Goal: Task Accomplishment & Management: Manage account settings

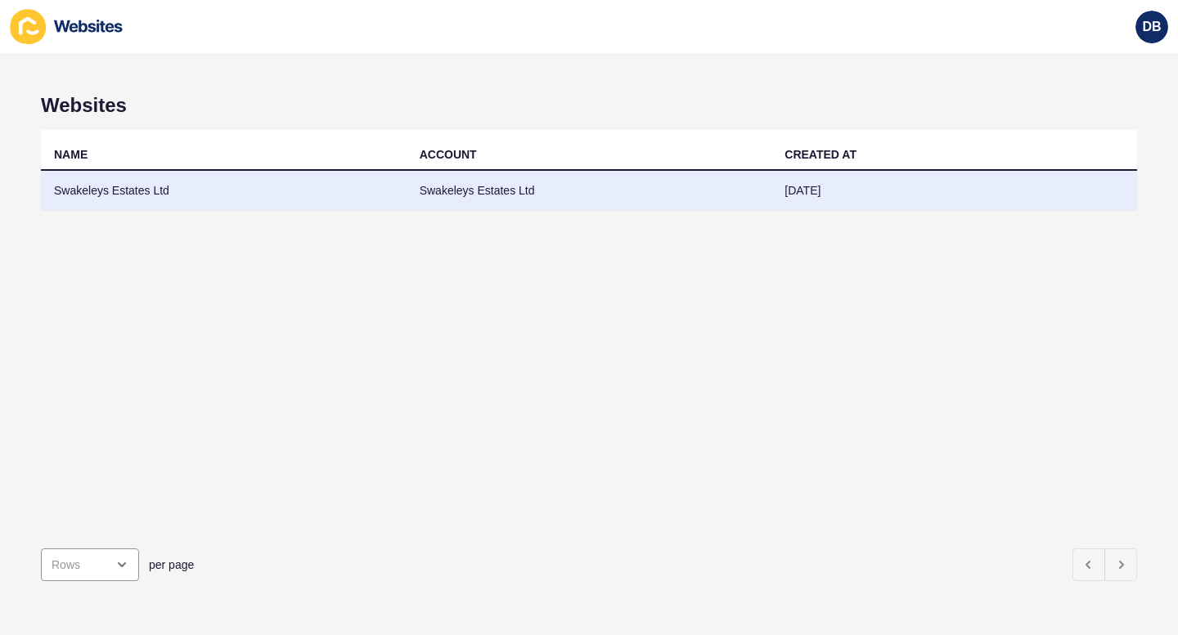
click at [101, 186] on td "Swakeleys Estates Ltd" at bounding box center [224, 191] width 366 height 40
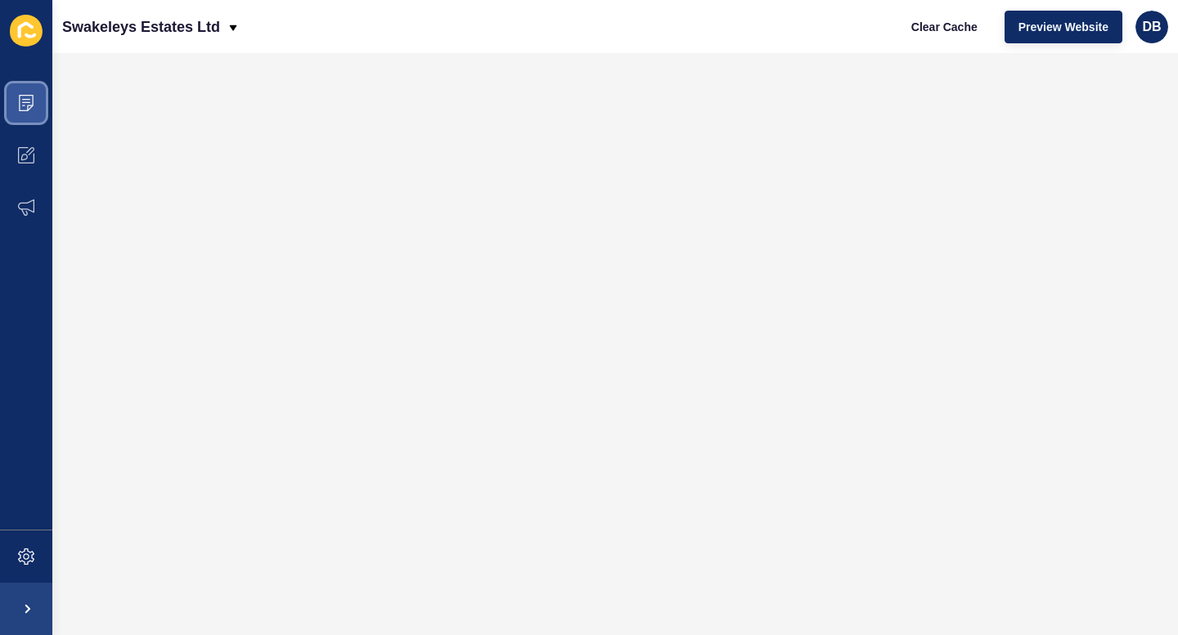
click at [20, 103] on icon at bounding box center [26, 103] width 15 height 16
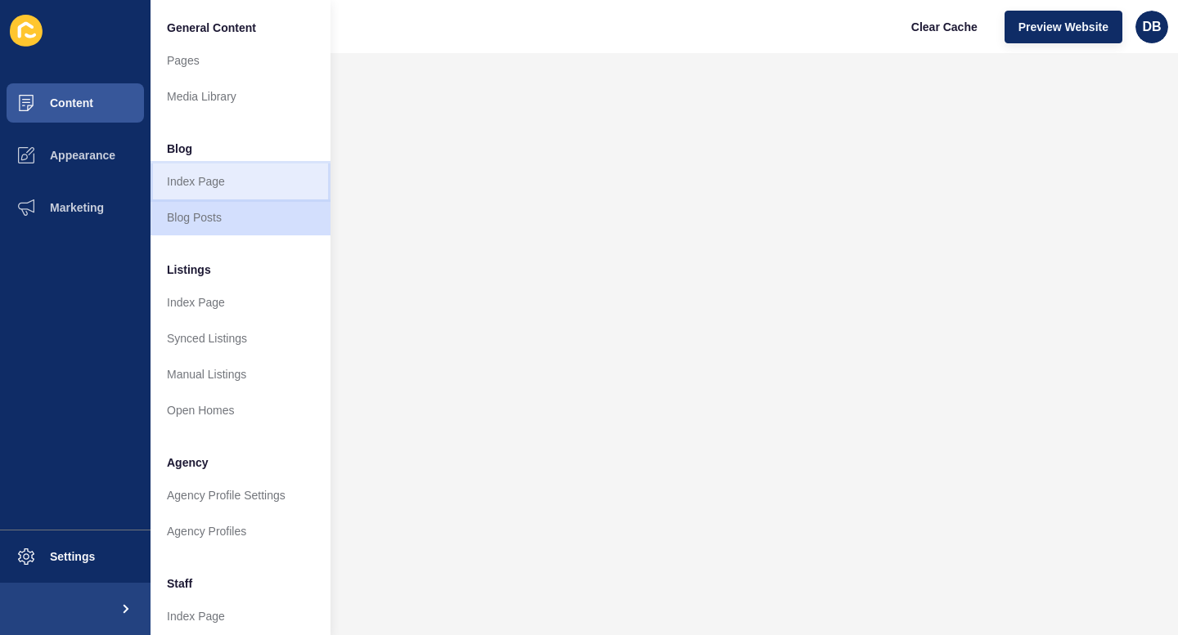
click at [187, 178] on link "Index Page" at bounding box center [240, 182] width 180 height 36
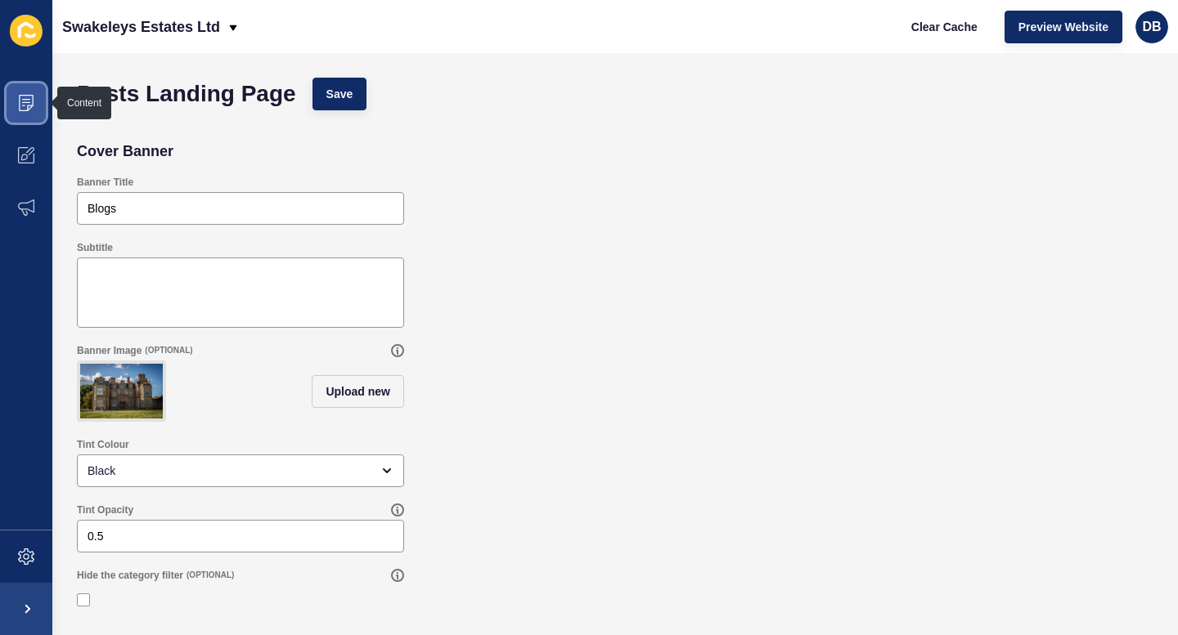
click at [25, 98] on icon at bounding box center [26, 103] width 16 height 16
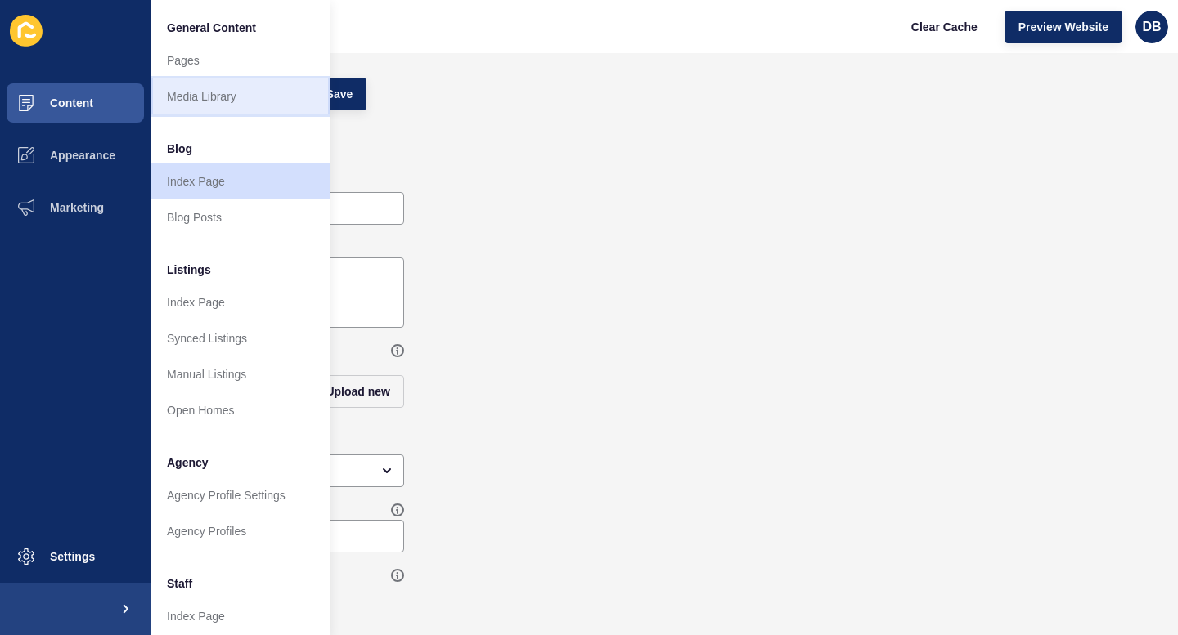
click at [182, 95] on link "Media Library" at bounding box center [240, 97] width 180 height 36
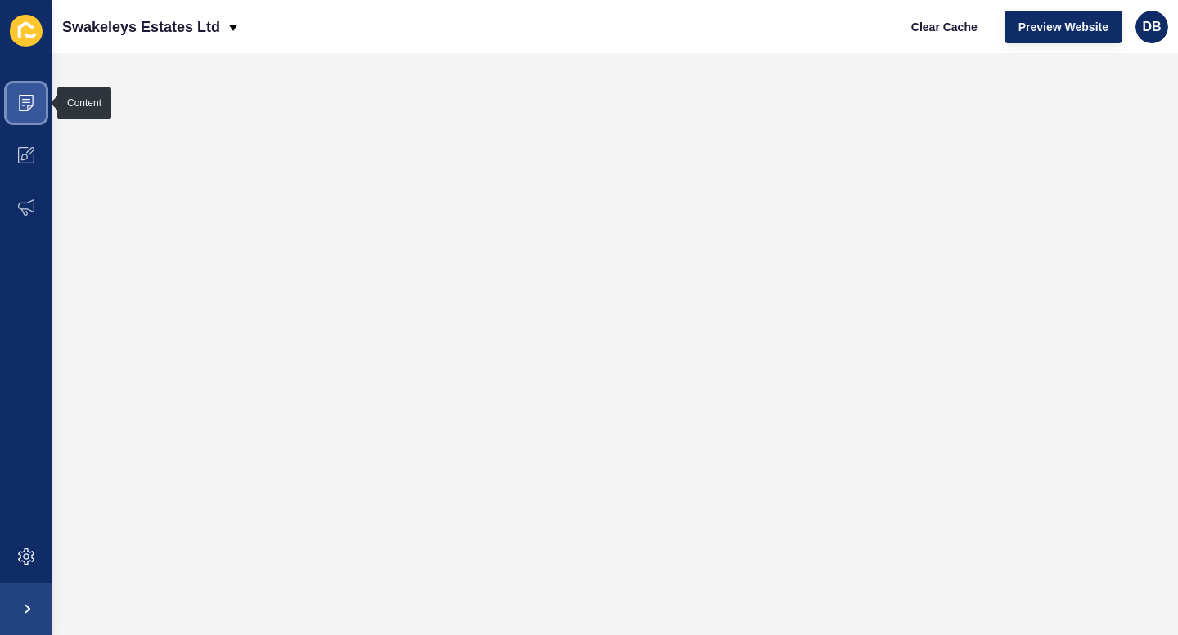
click at [38, 105] on span at bounding box center [26, 103] width 52 height 52
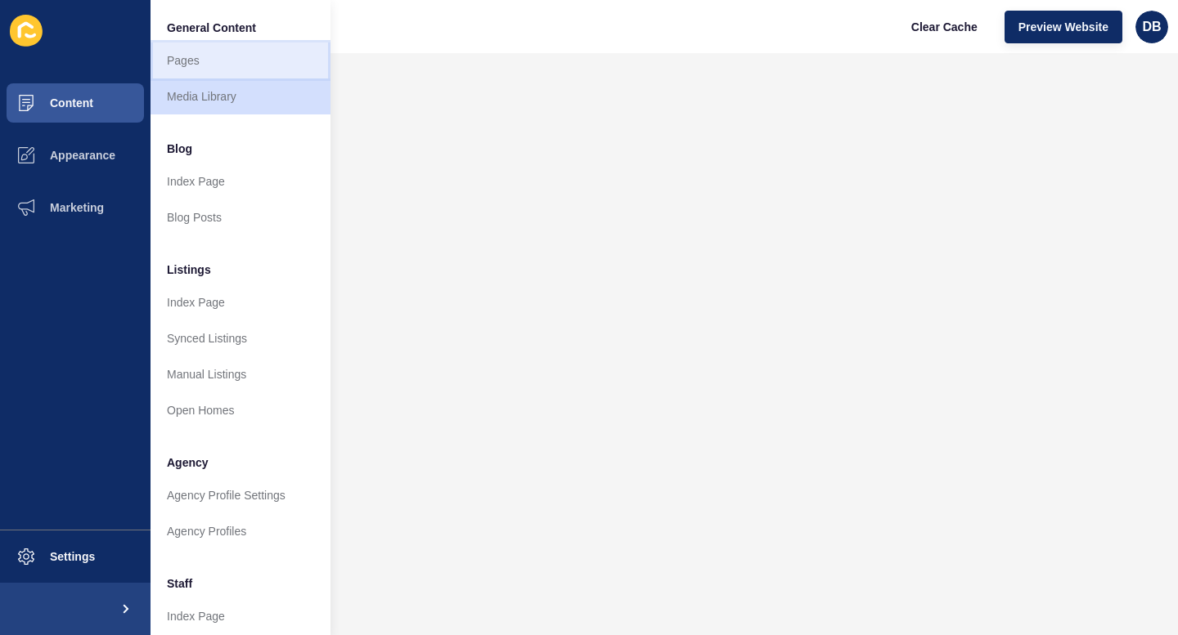
click at [180, 64] on link "Pages" at bounding box center [240, 61] width 180 height 36
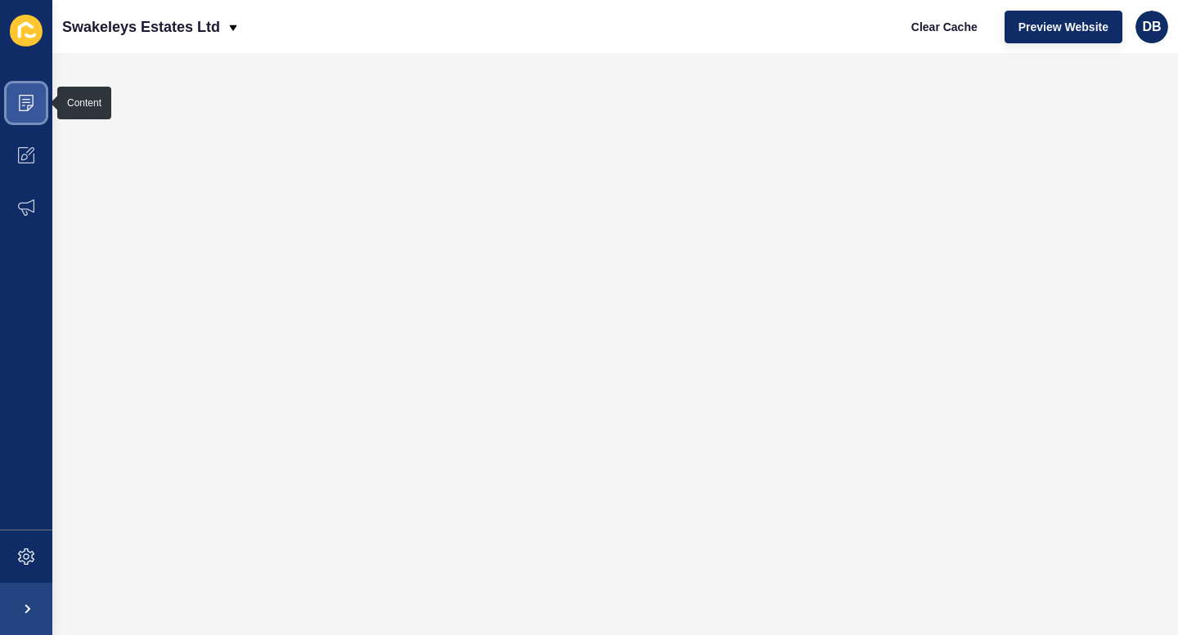
click at [23, 100] on icon at bounding box center [26, 103] width 16 height 16
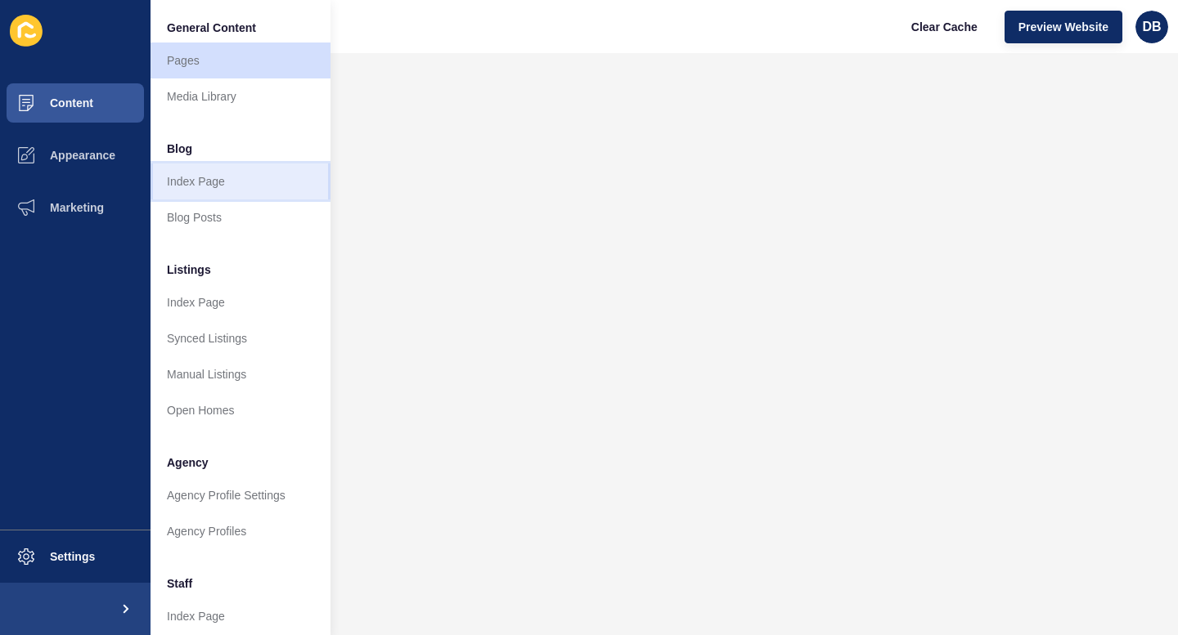
click at [189, 184] on link "Index Page" at bounding box center [240, 182] width 180 height 36
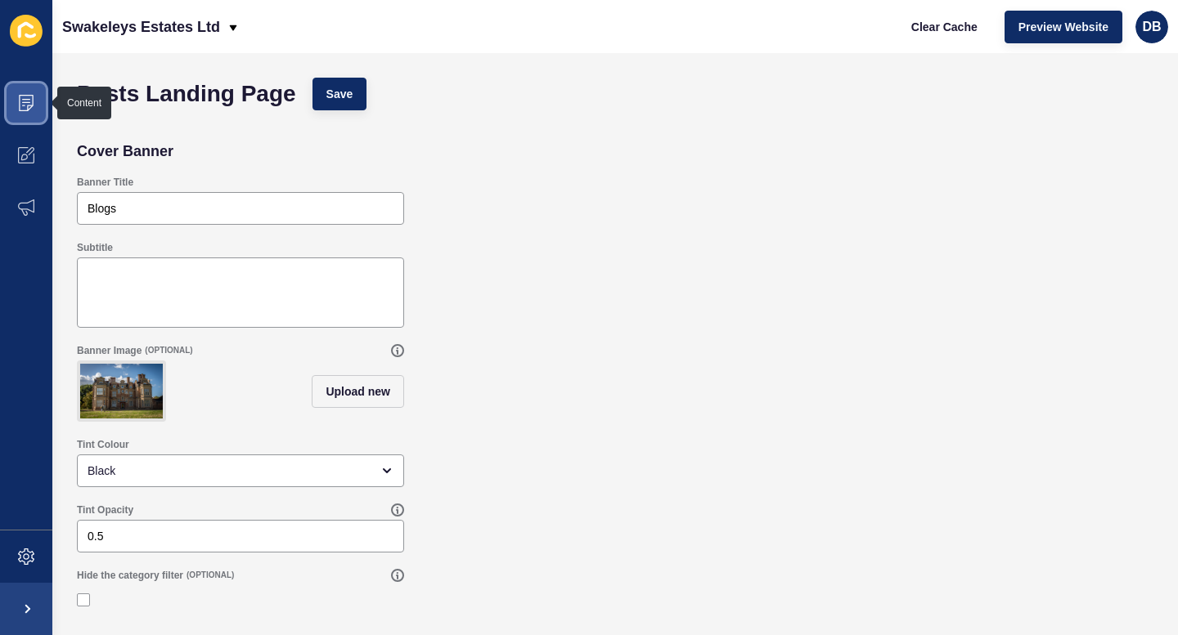
click at [32, 103] on icon at bounding box center [26, 103] width 15 height 16
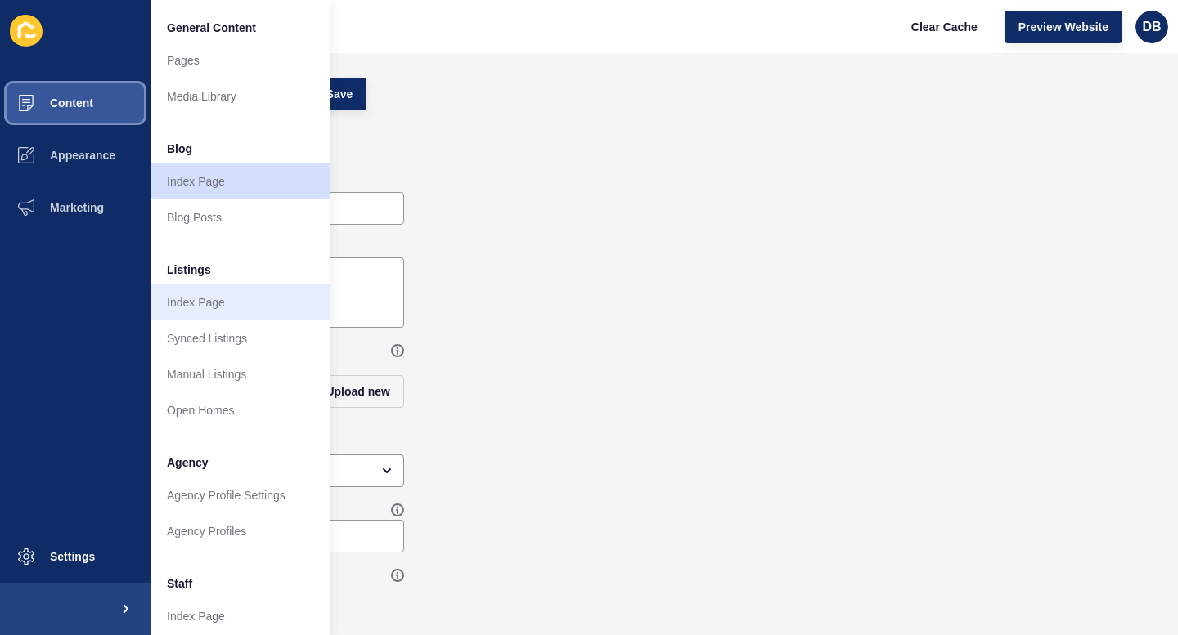
scroll to position [31, 0]
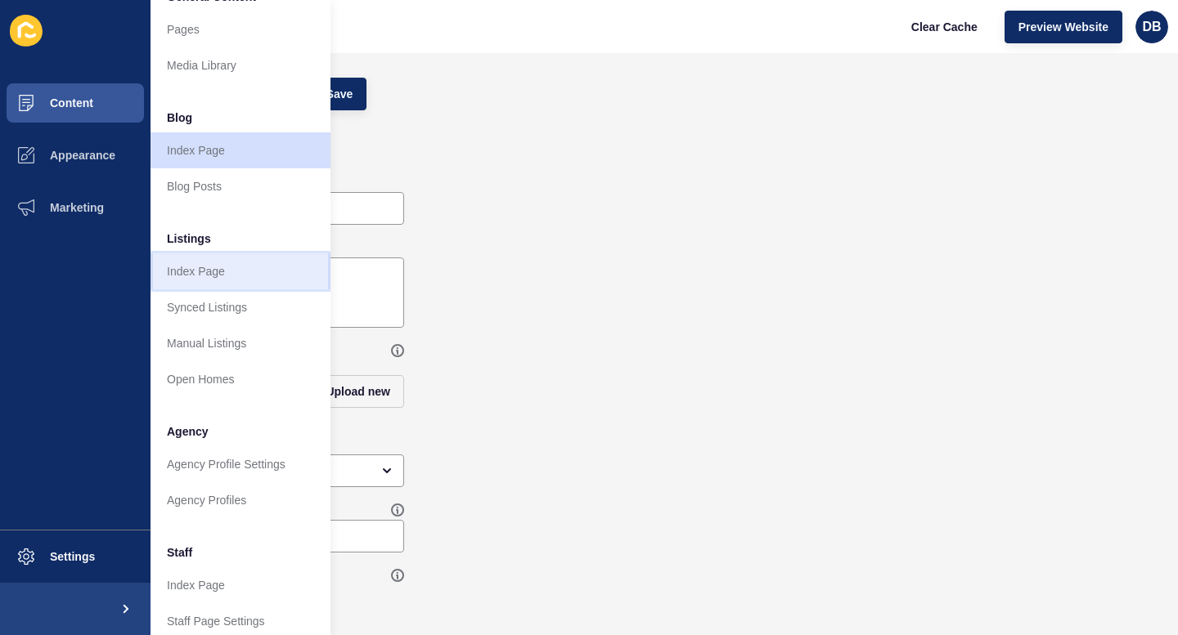
click at [196, 267] on link "Index Page" at bounding box center [240, 272] width 180 height 36
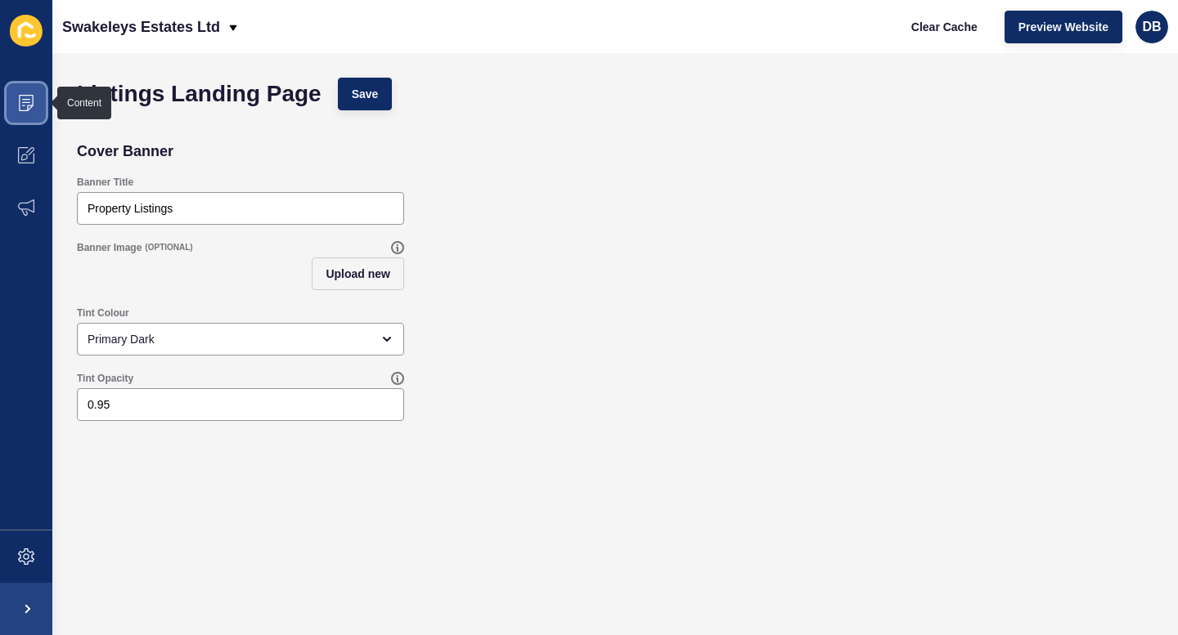
click at [22, 102] on icon at bounding box center [26, 102] width 8 height 1
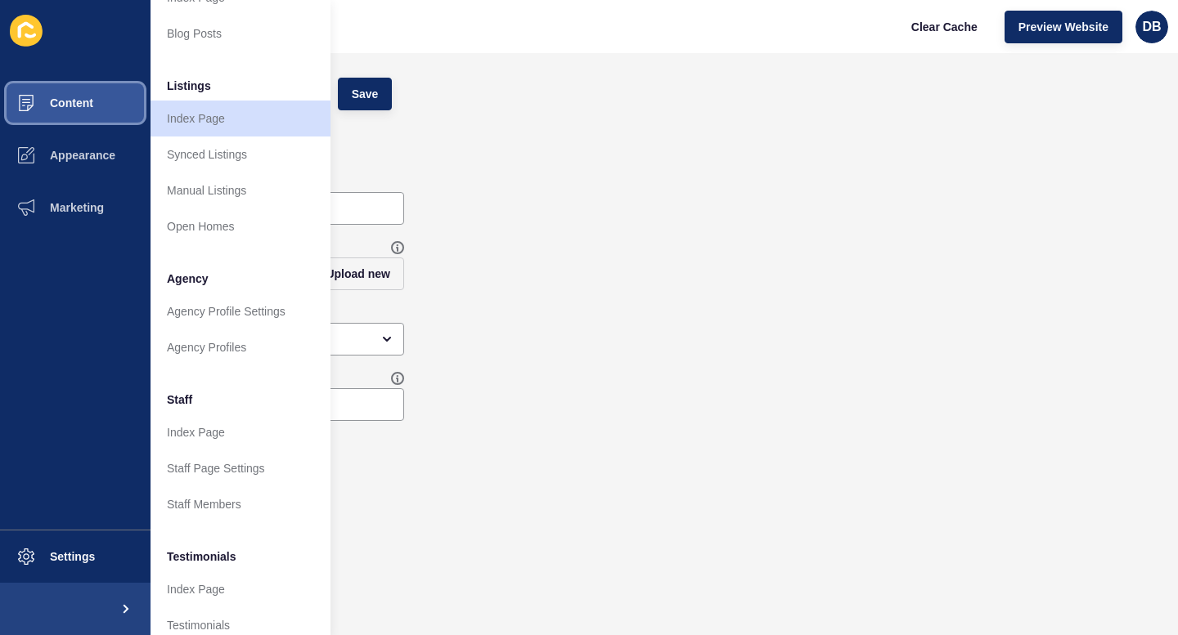
scroll to position [191, 0]
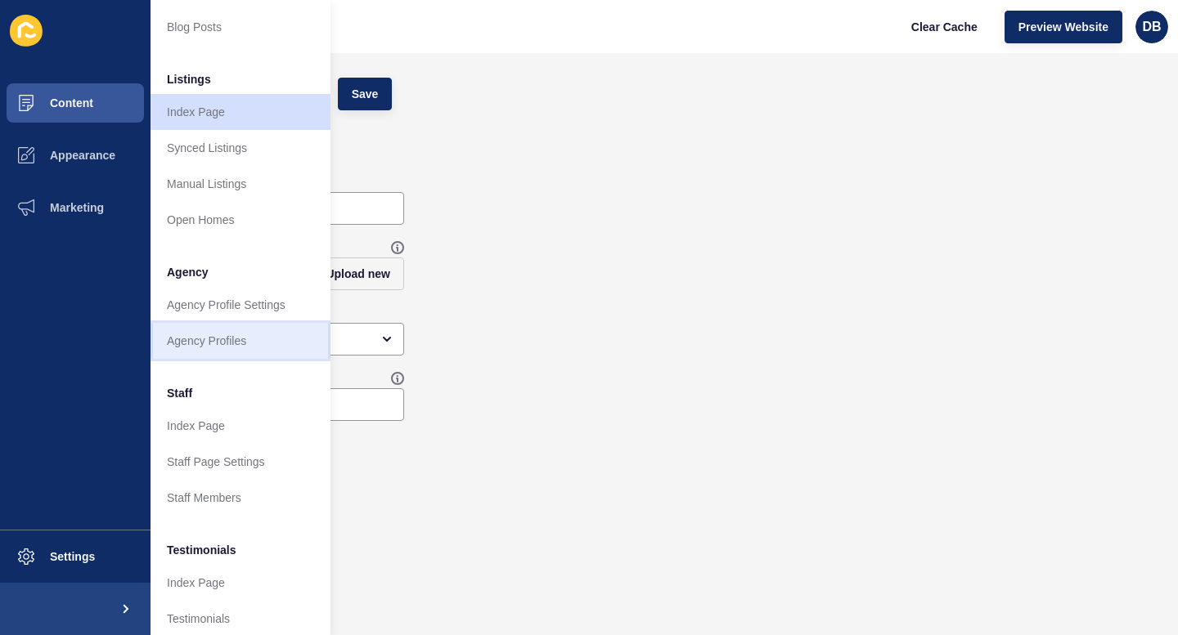
click at [204, 342] on link "Agency Profiles" at bounding box center [240, 341] width 180 height 36
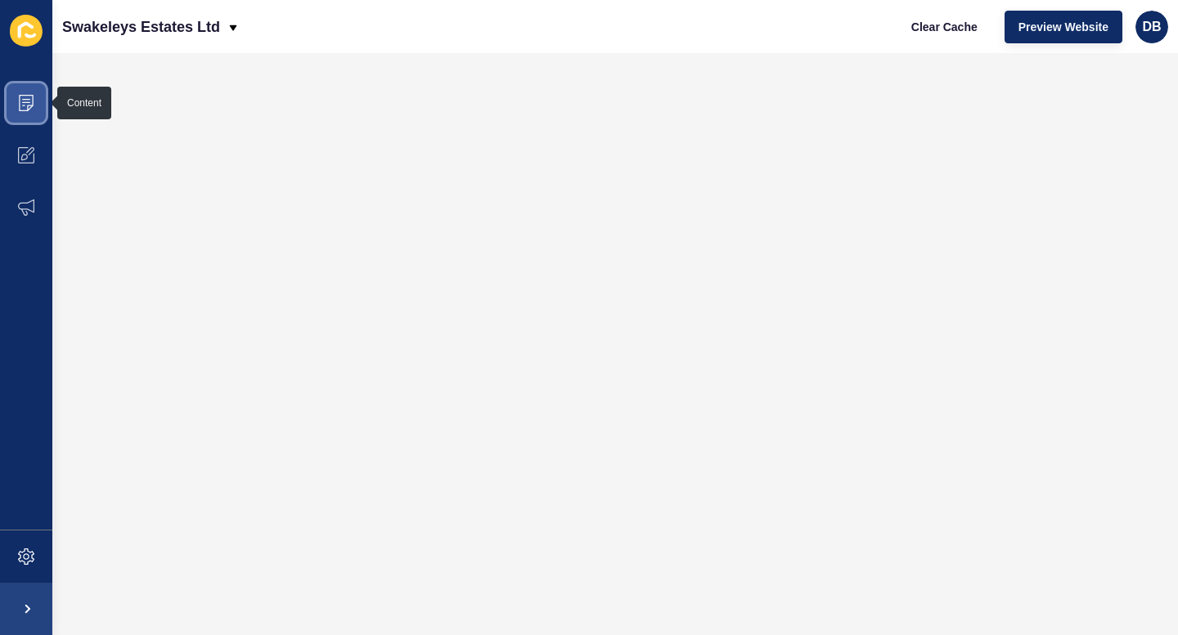
click at [23, 103] on icon at bounding box center [26, 103] width 16 height 16
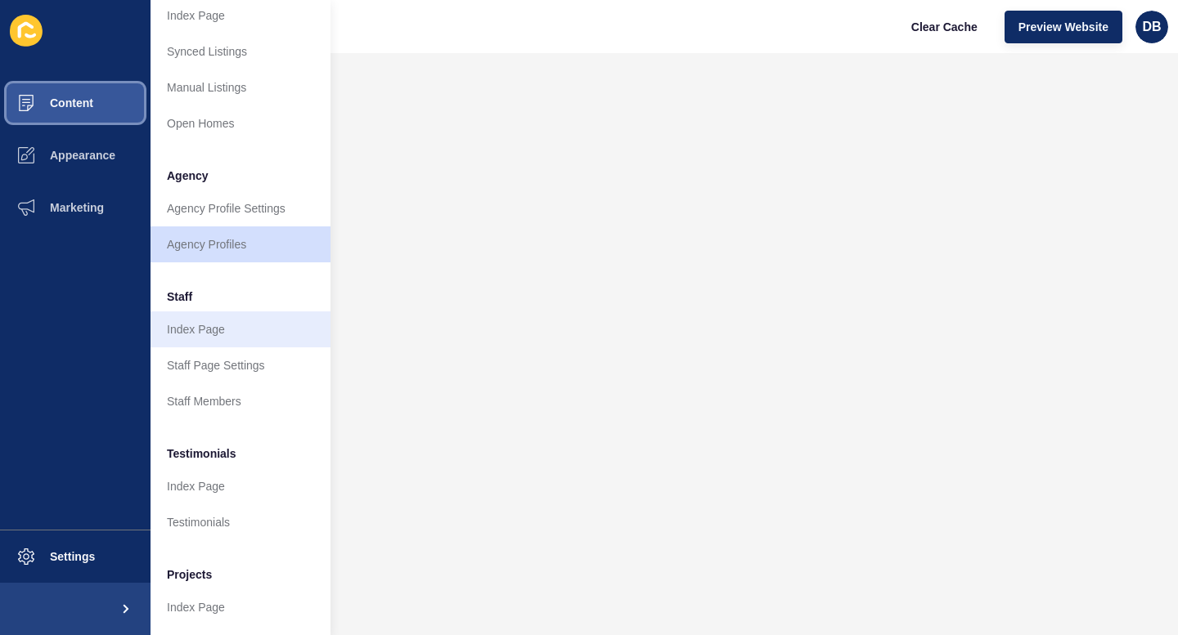
scroll to position [298, 0]
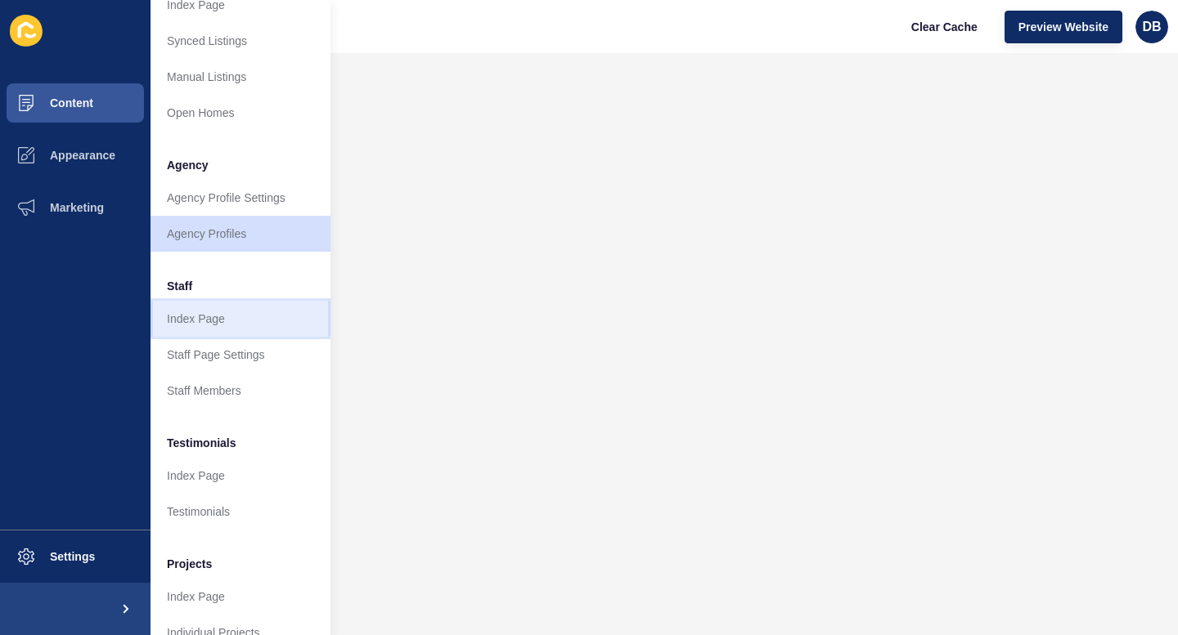
click at [178, 318] on link "Index Page" at bounding box center [240, 319] width 180 height 36
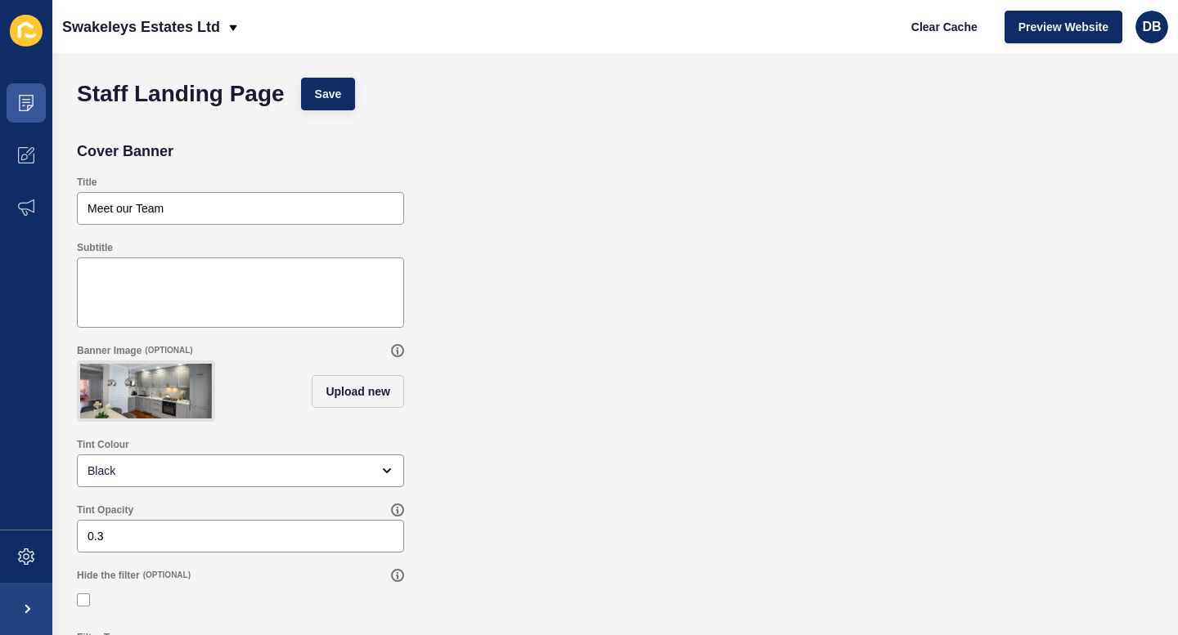
scroll to position [119, 0]
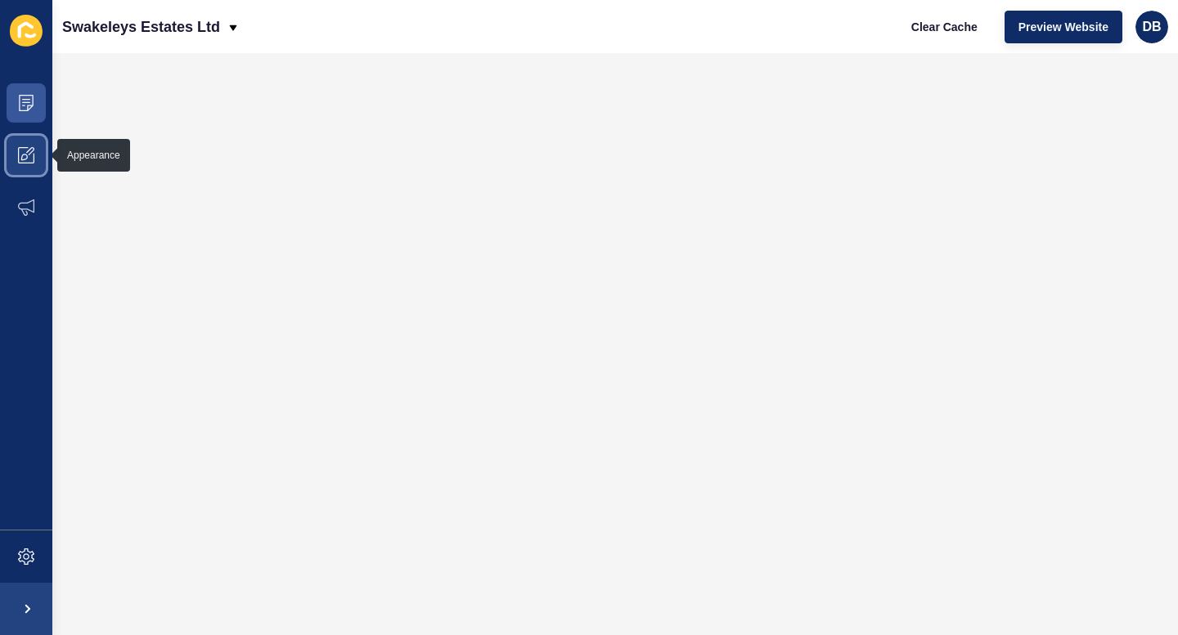
click at [29, 154] on icon at bounding box center [30, 151] width 8 height 8
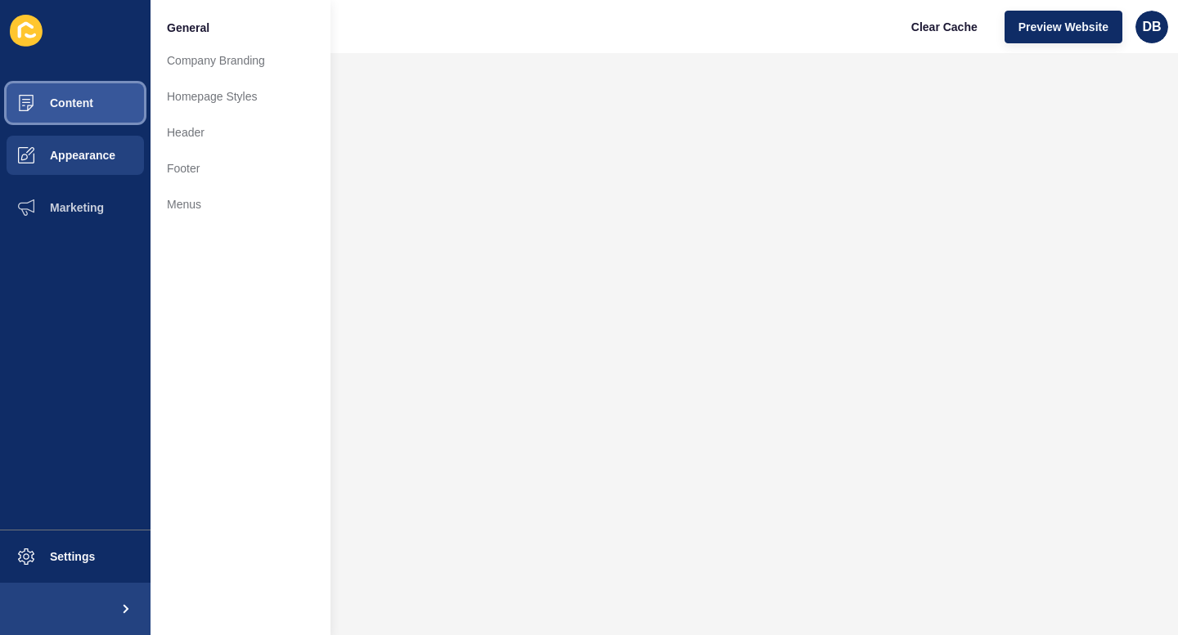
click at [29, 100] on span "Content" at bounding box center [46, 103] width 96 height 13
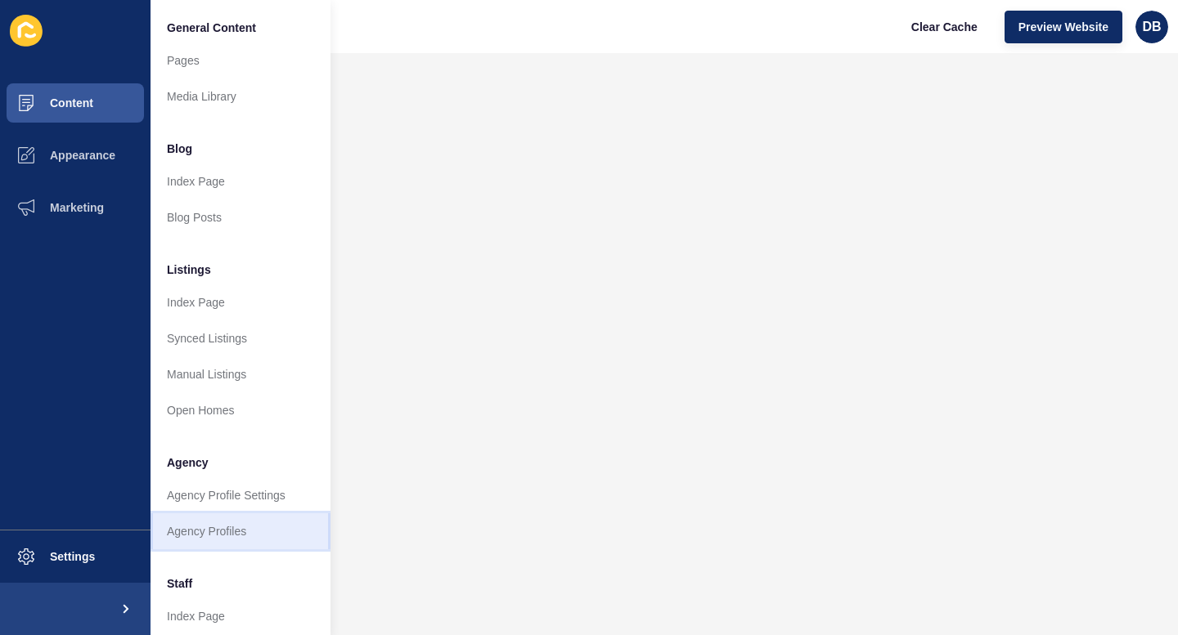
click at [209, 533] on link "Agency Profiles" at bounding box center [240, 532] width 180 height 36
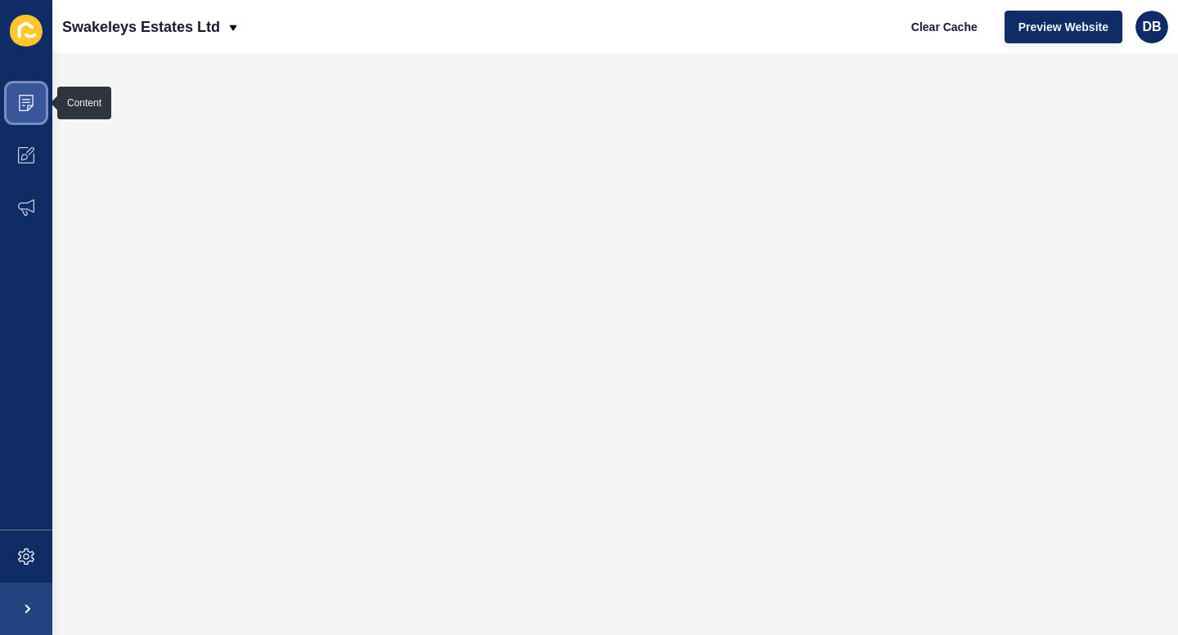
click at [38, 109] on span at bounding box center [26, 103] width 52 height 52
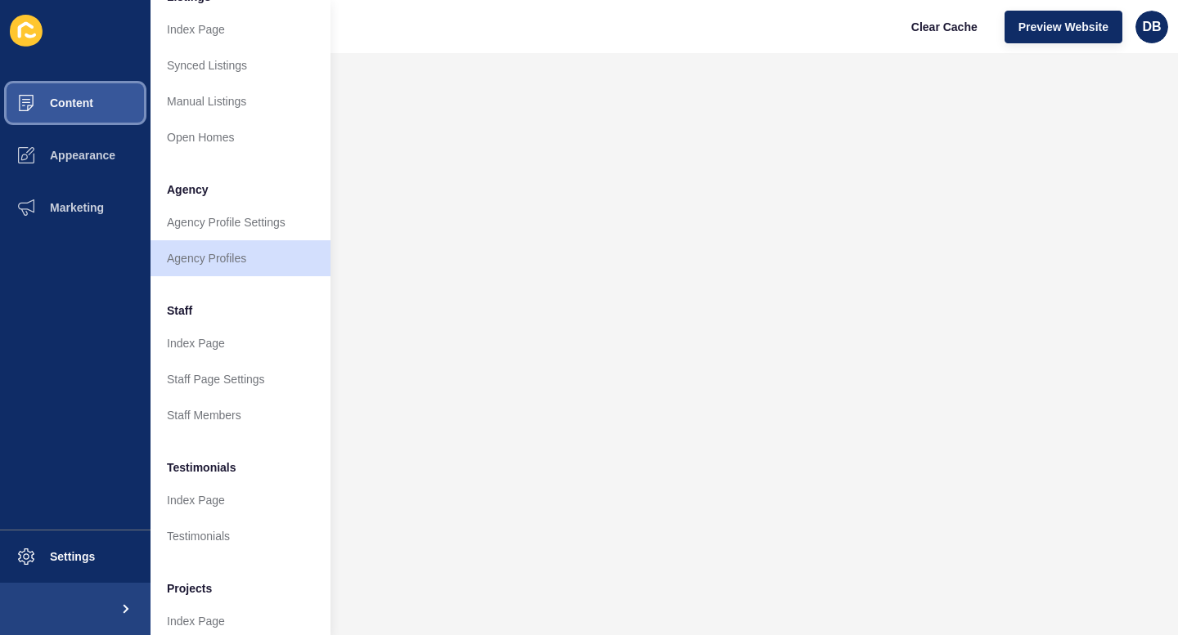
scroll to position [323, 0]
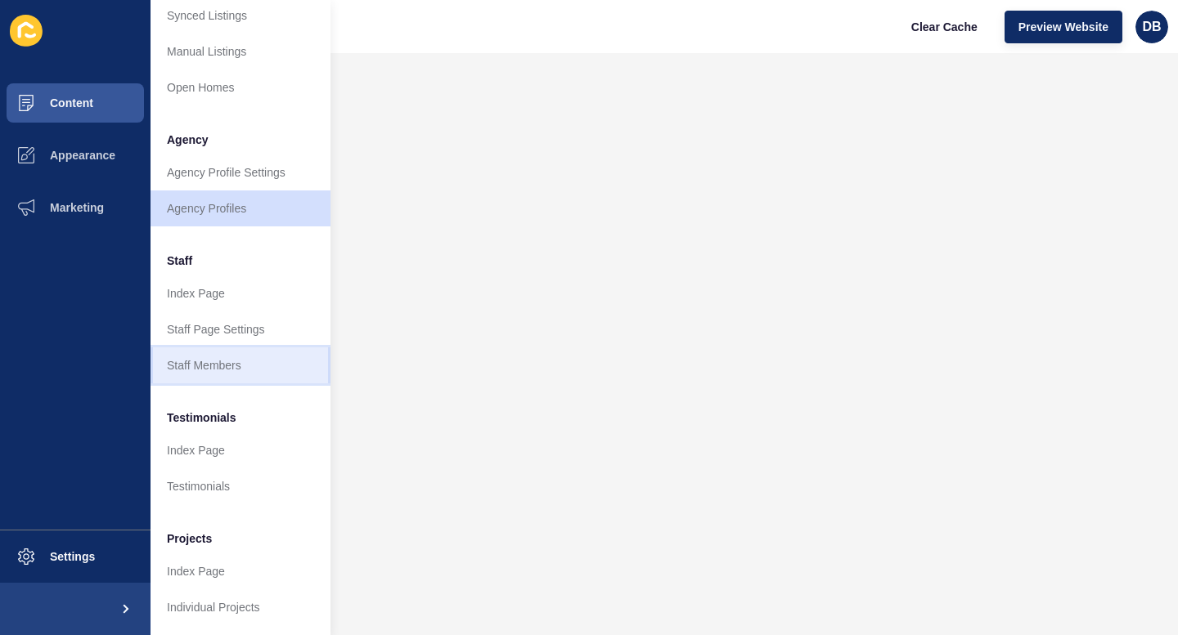
click at [192, 362] on link "Staff Members" at bounding box center [240, 366] width 180 height 36
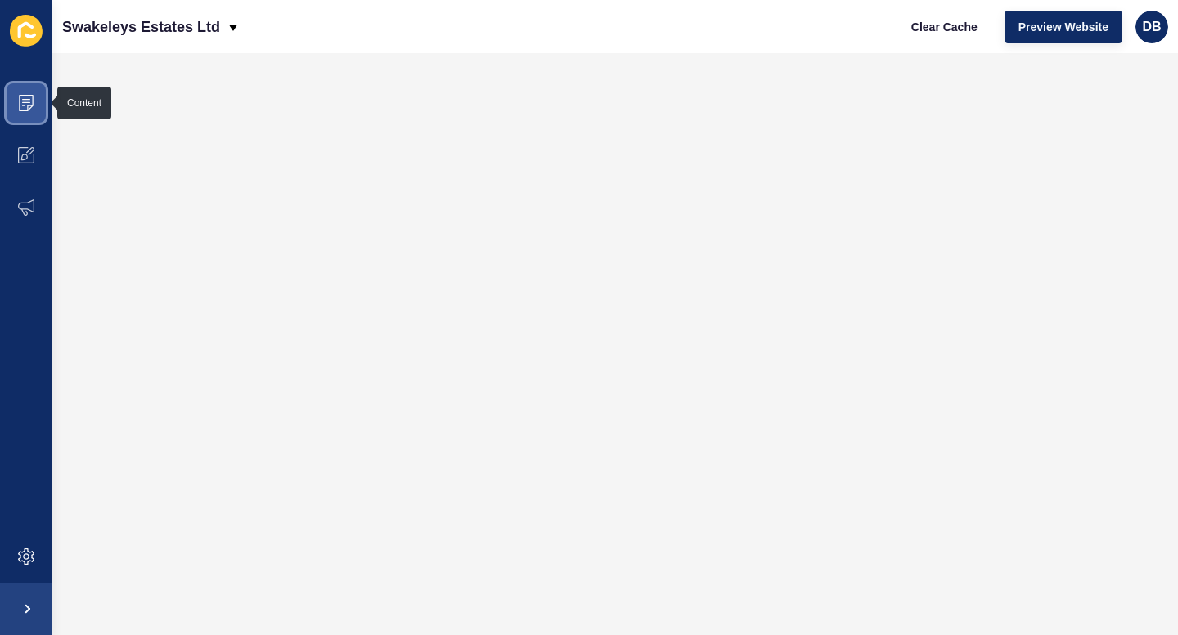
click at [27, 109] on icon at bounding box center [26, 103] width 15 height 16
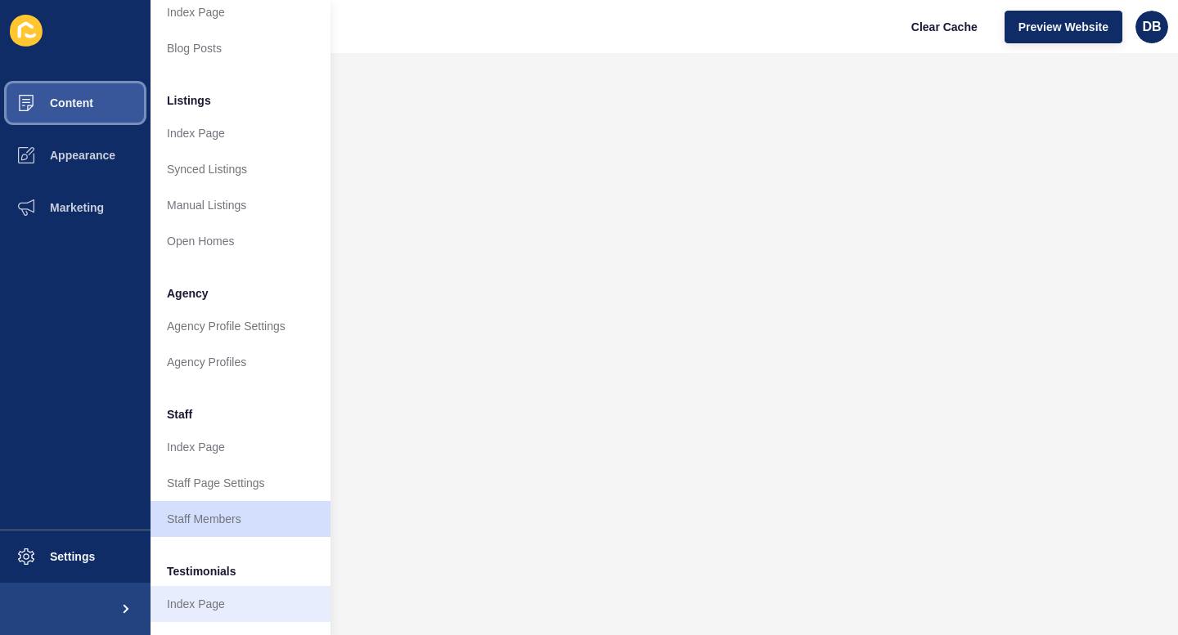
scroll to position [323, 0]
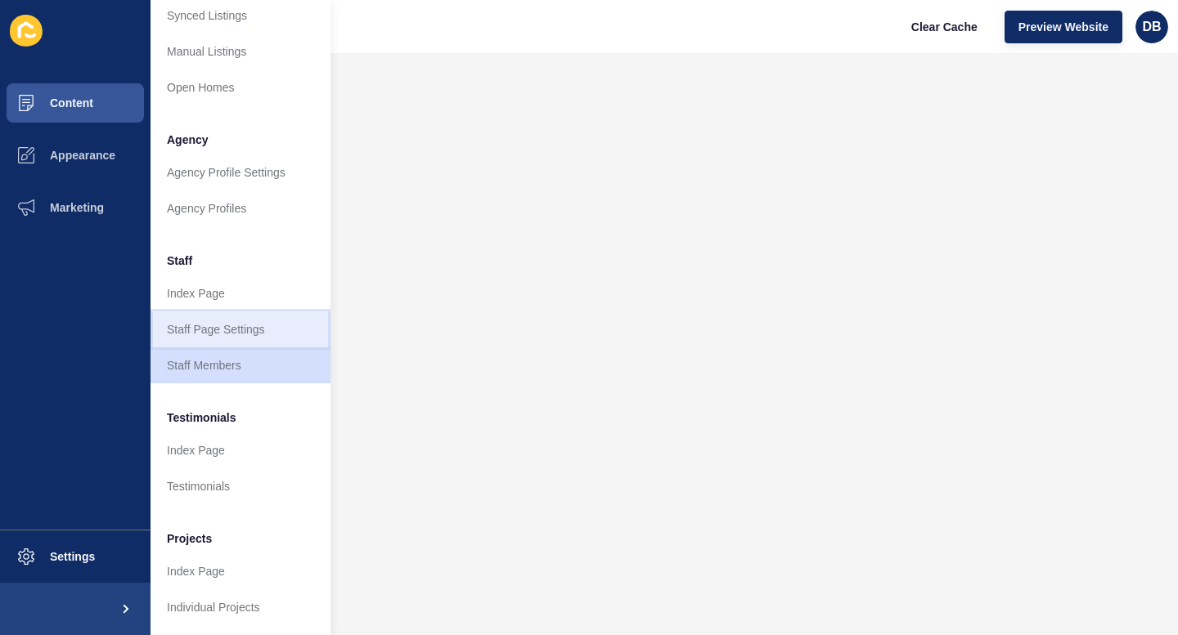
click at [198, 326] on link "Staff Page Settings" at bounding box center [240, 330] width 180 height 36
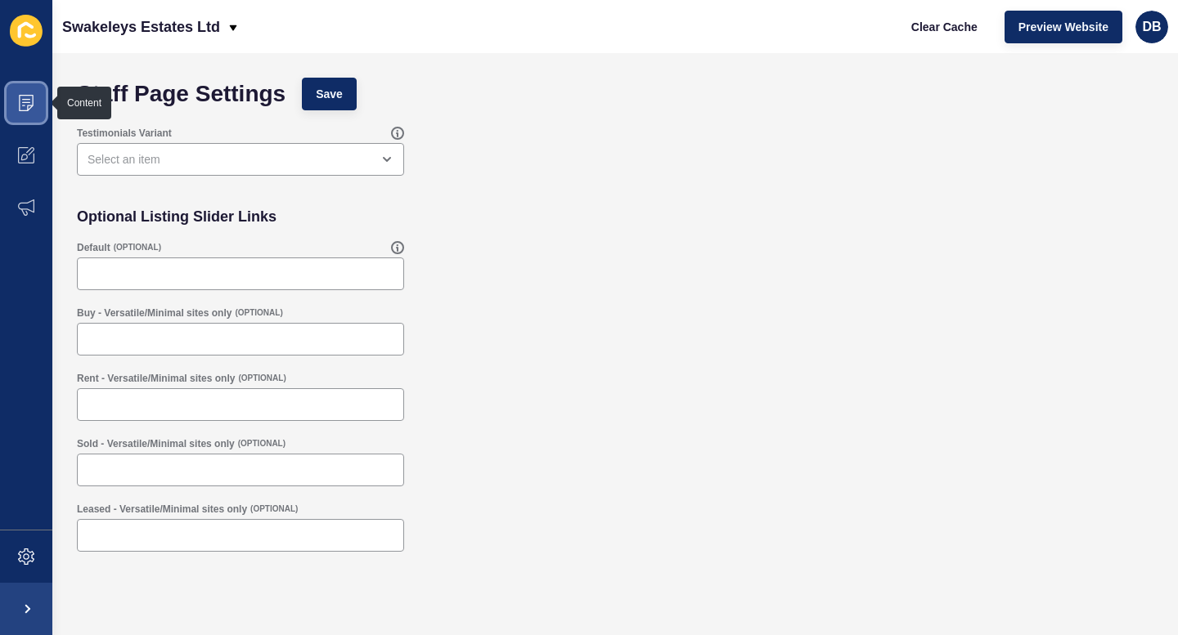
click at [39, 102] on span at bounding box center [26, 103] width 52 height 52
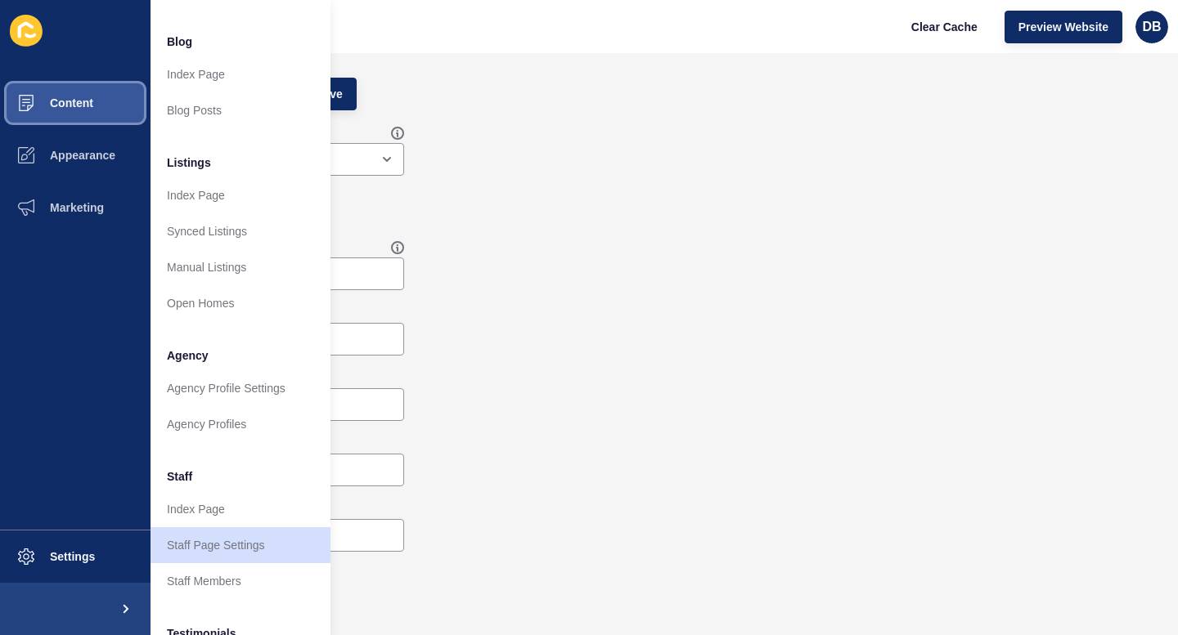
scroll to position [119, 0]
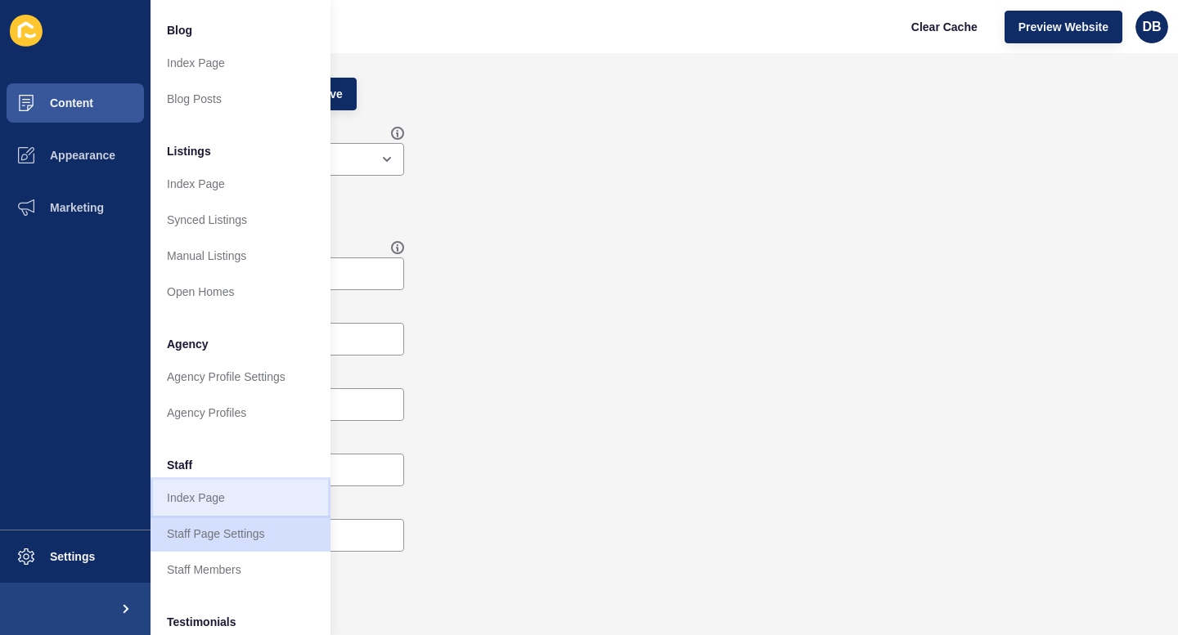
click at [204, 496] on link "Index Page" at bounding box center [240, 498] width 180 height 36
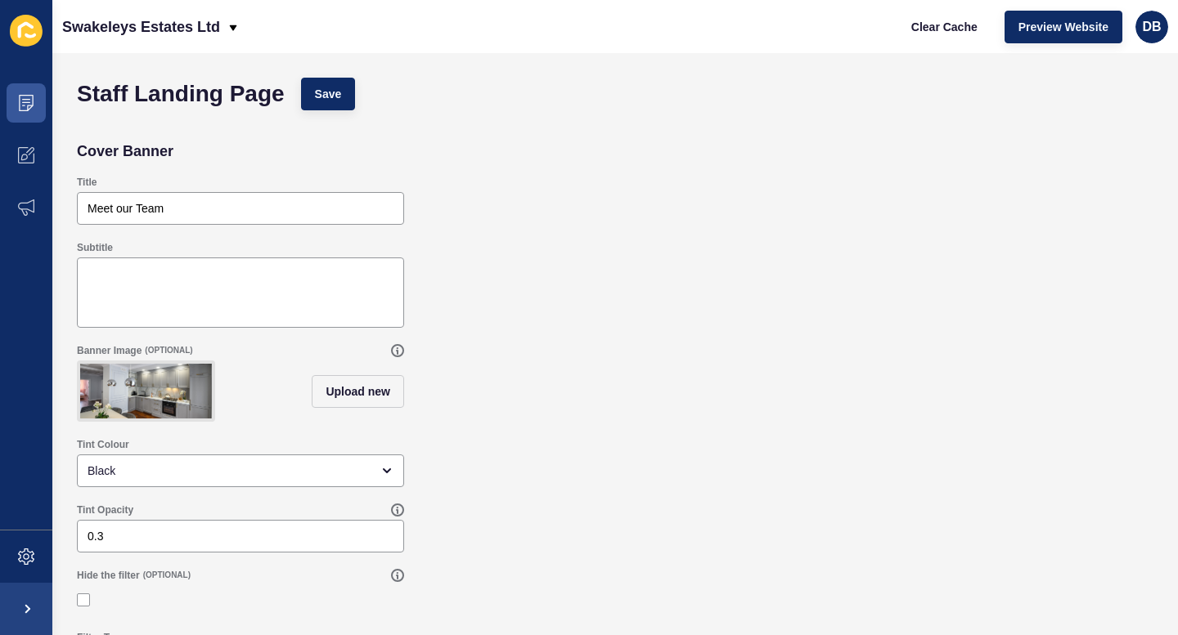
scroll to position [119, 0]
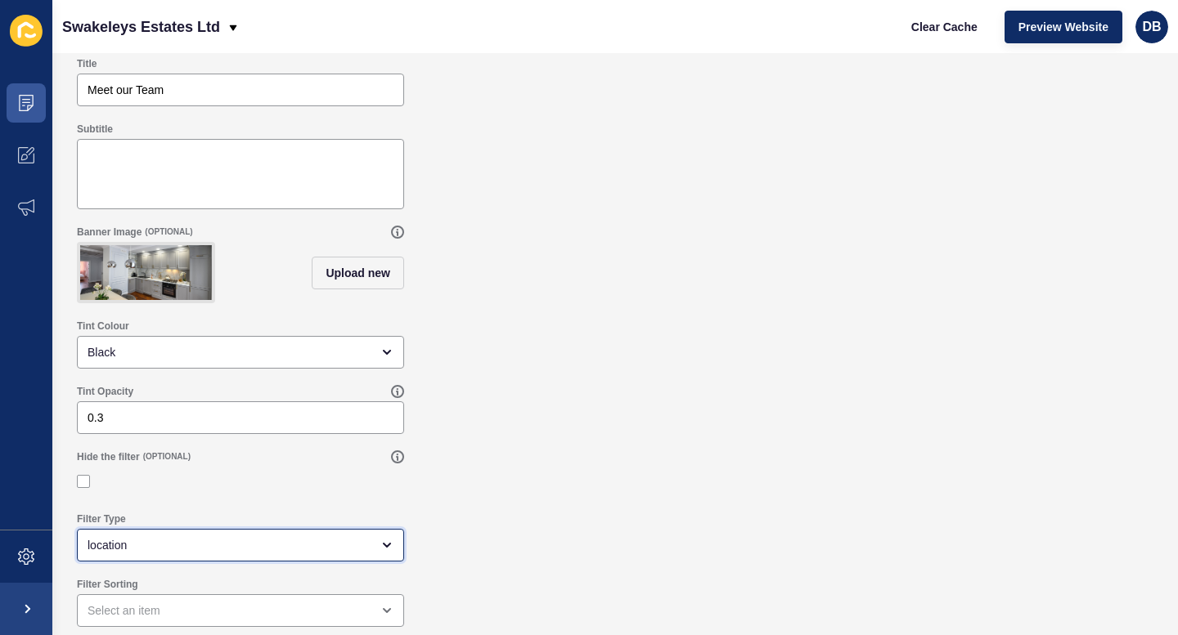
click at [290, 550] on div "location" at bounding box center [229, 545] width 283 height 16
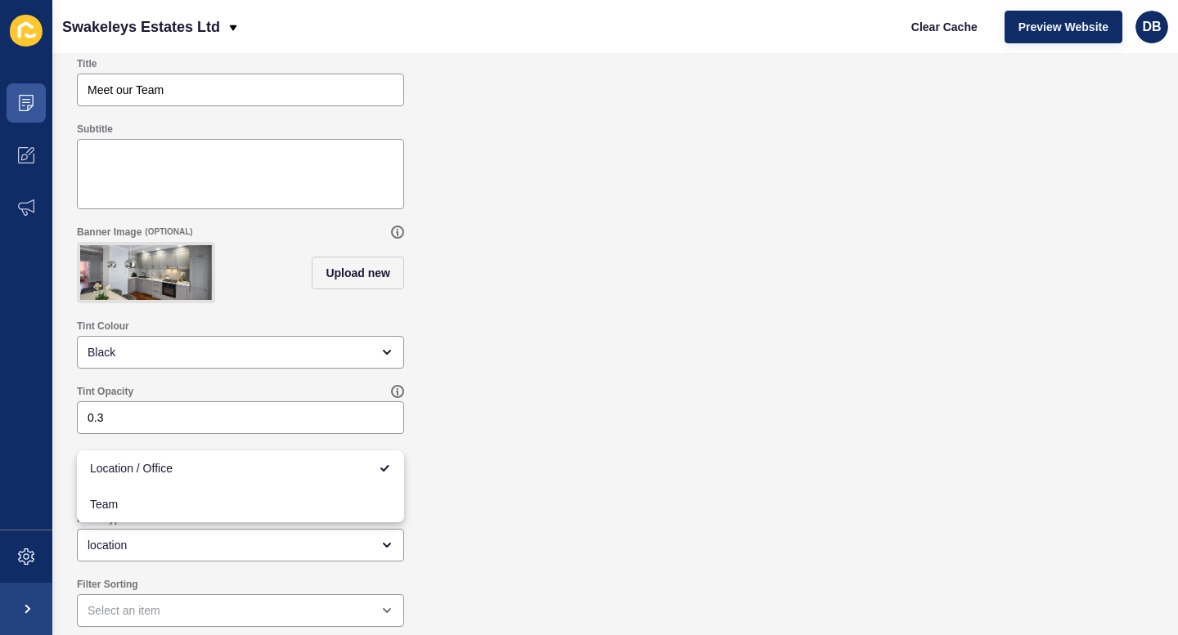
click at [665, 505] on div "Filter Type location" at bounding box center [615, 537] width 1093 height 65
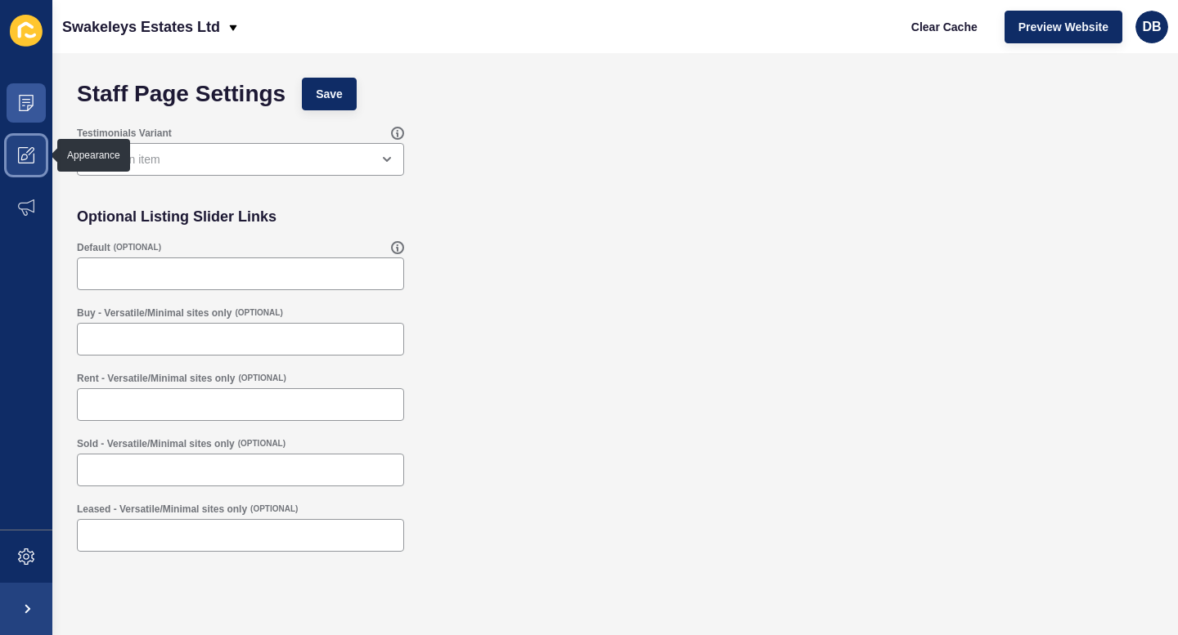
click at [26, 154] on icon at bounding box center [26, 155] width 16 height 16
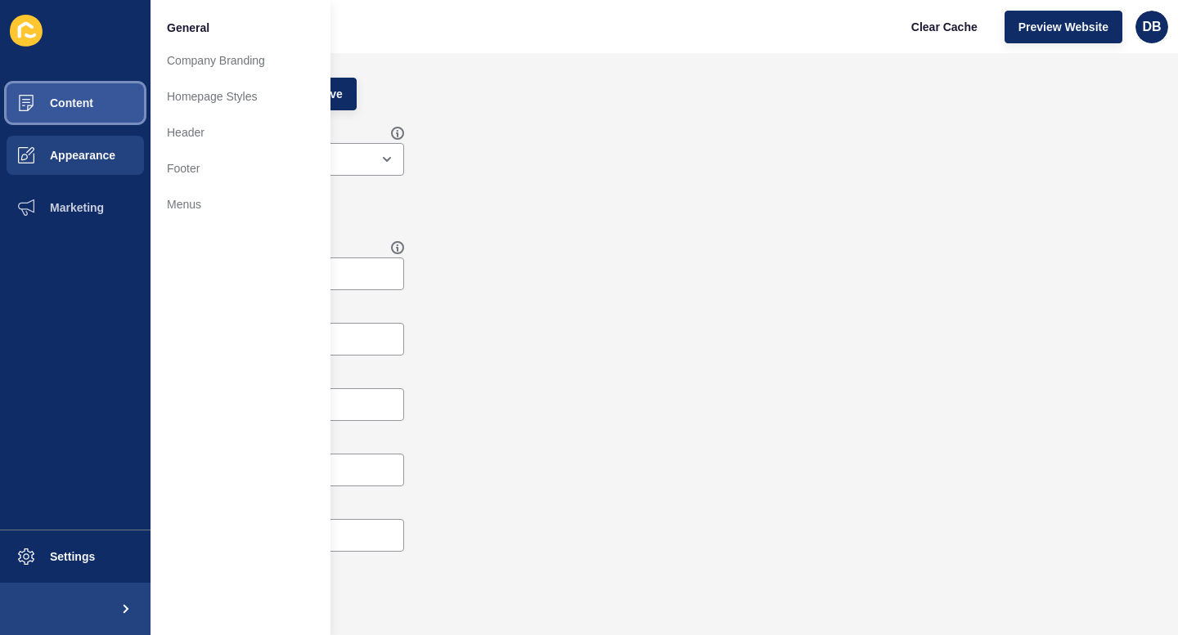
click at [26, 120] on span at bounding box center [26, 103] width 52 height 52
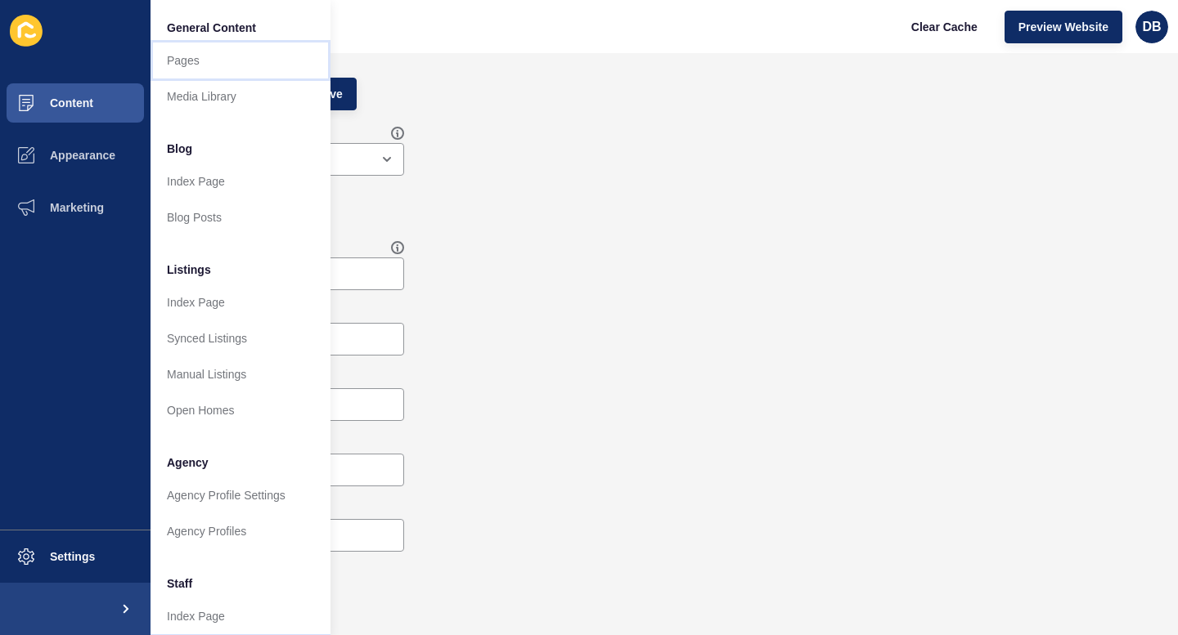
click at [189, 59] on link "Pages" at bounding box center [240, 61] width 180 height 36
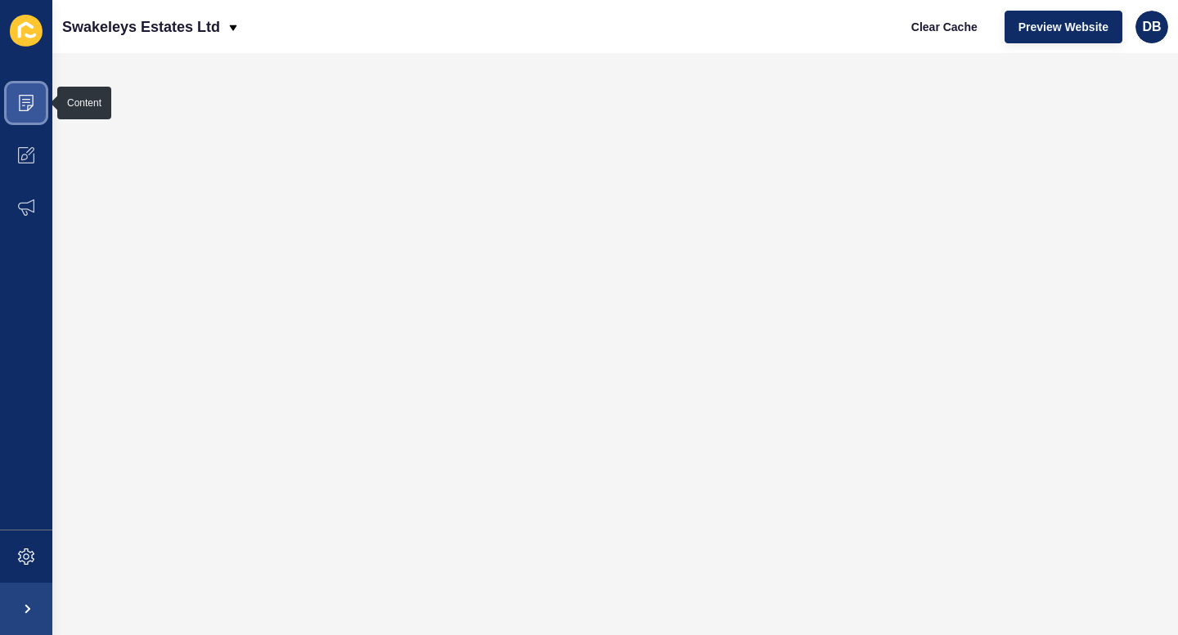
click at [31, 99] on icon at bounding box center [26, 103] width 16 height 16
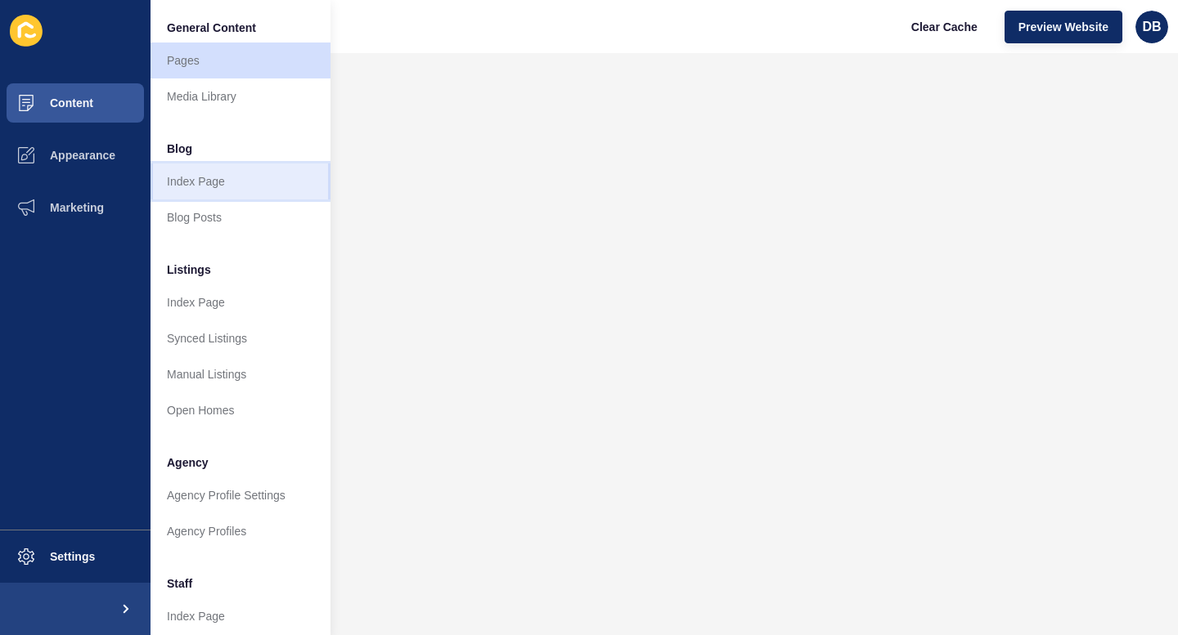
click at [182, 181] on link "Index Page" at bounding box center [240, 182] width 180 height 36
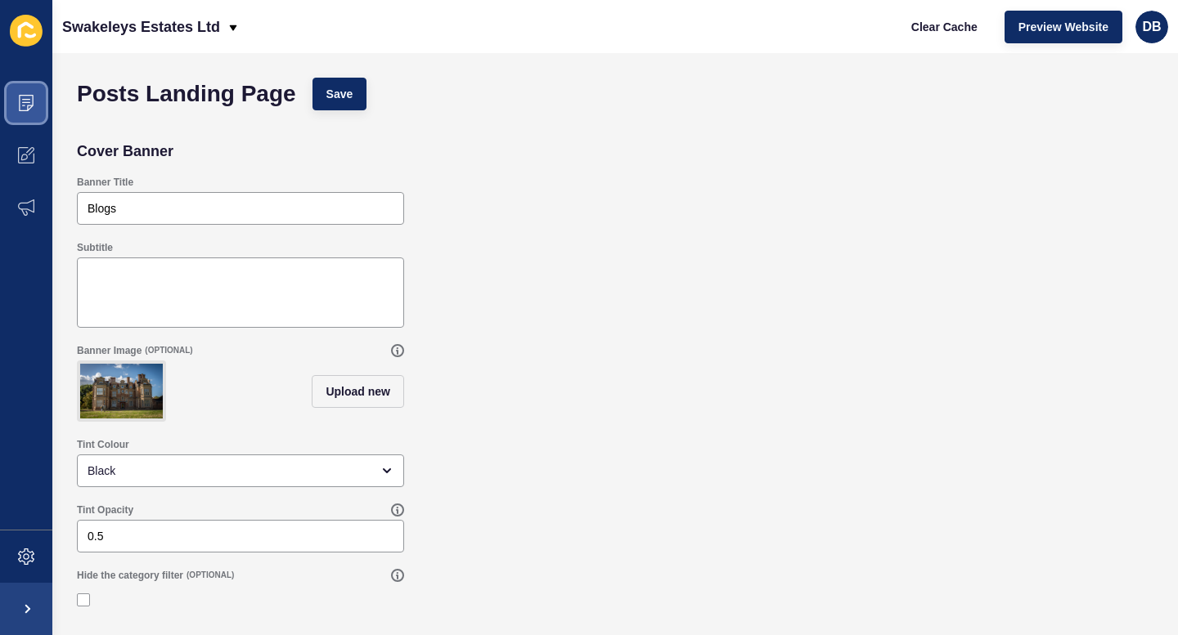
click at [25, 95] on icon at bounding box center [26, 103] width 15 height 16
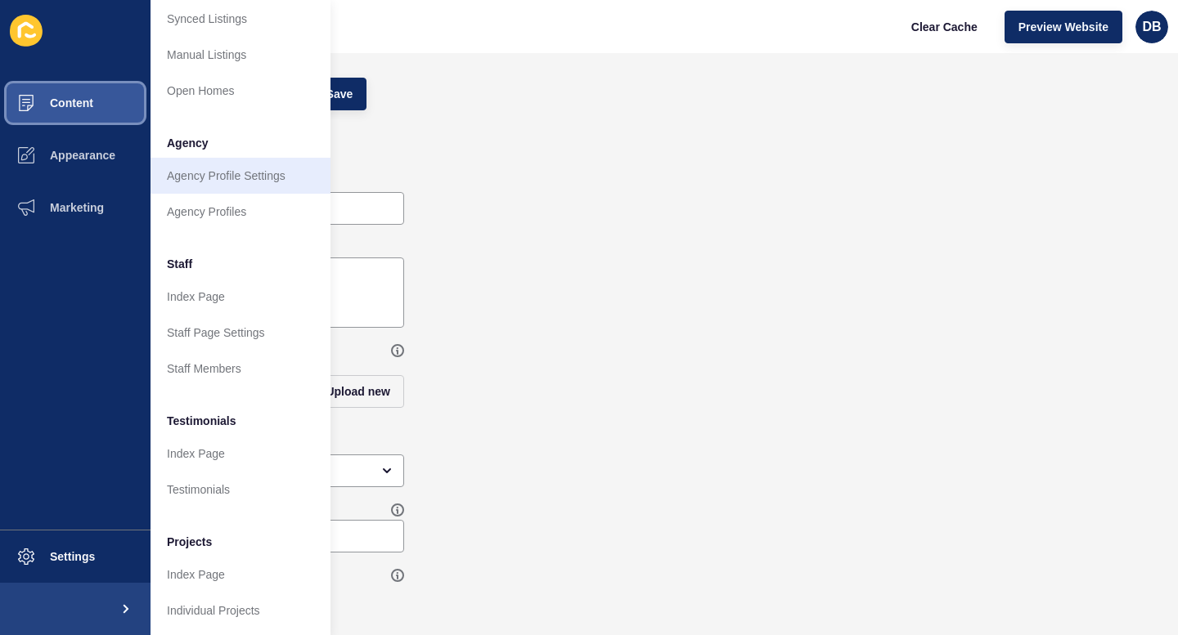
scroll to position [323, 0]
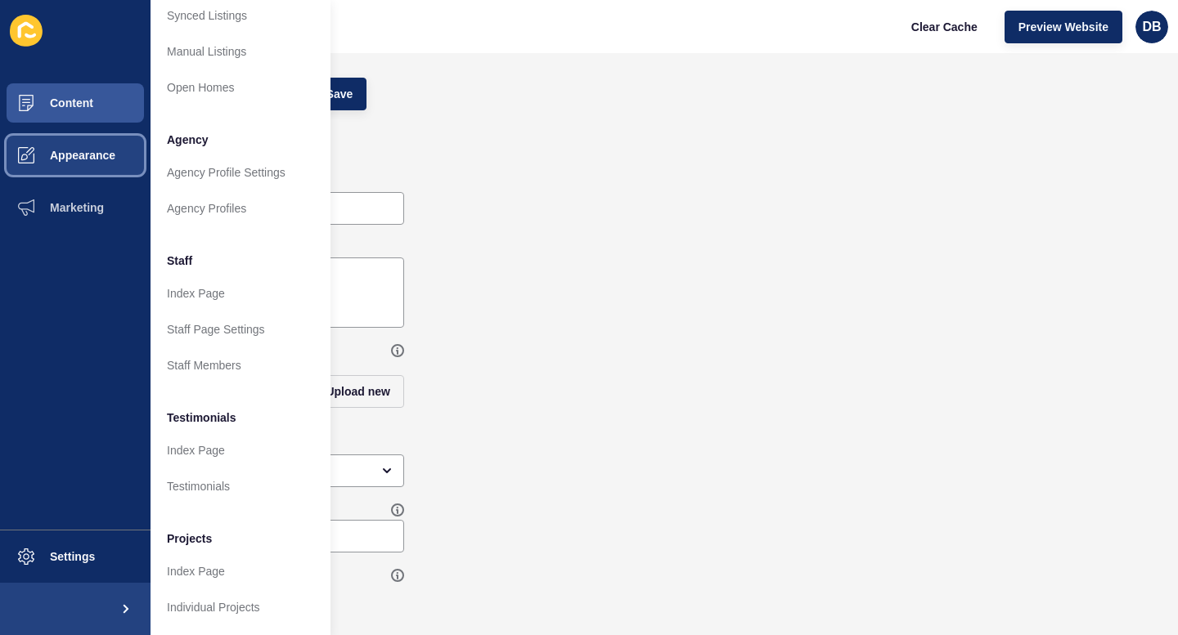
click at [68, 153] on span "Appearance" at bounding box center [57, 155] width 118 height 13
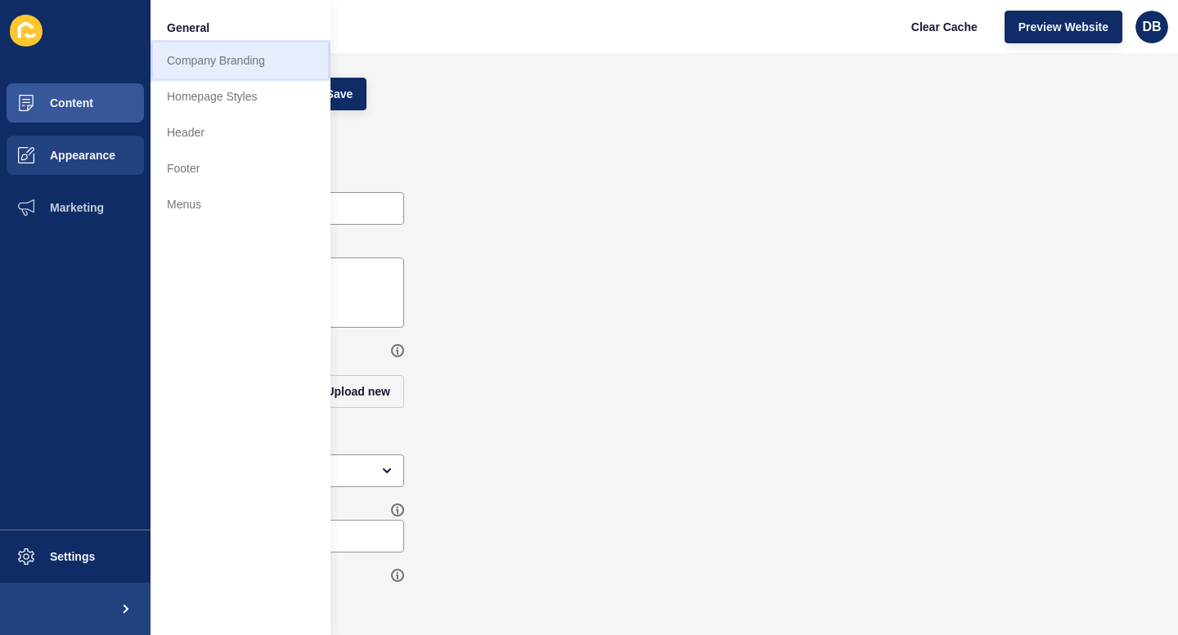
click at [200, 62] on link "Company Branding" at bounding box center [240, 61] width 180 height 36
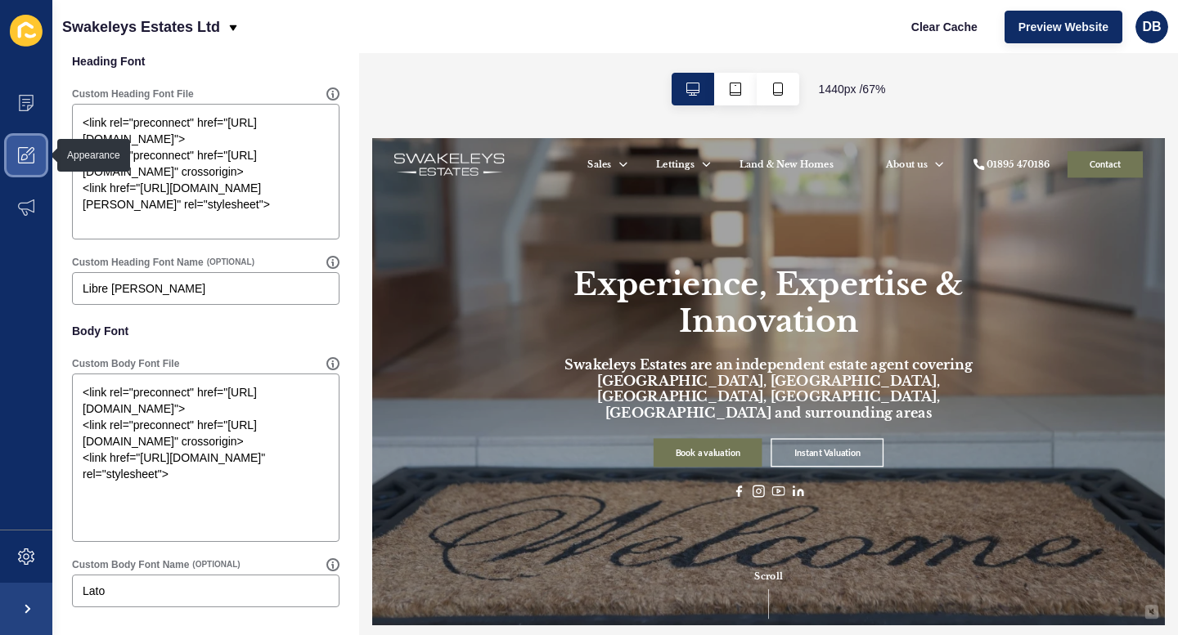
click at [25, 157] on icon at bounding box center [26, 155] width 16 height 16
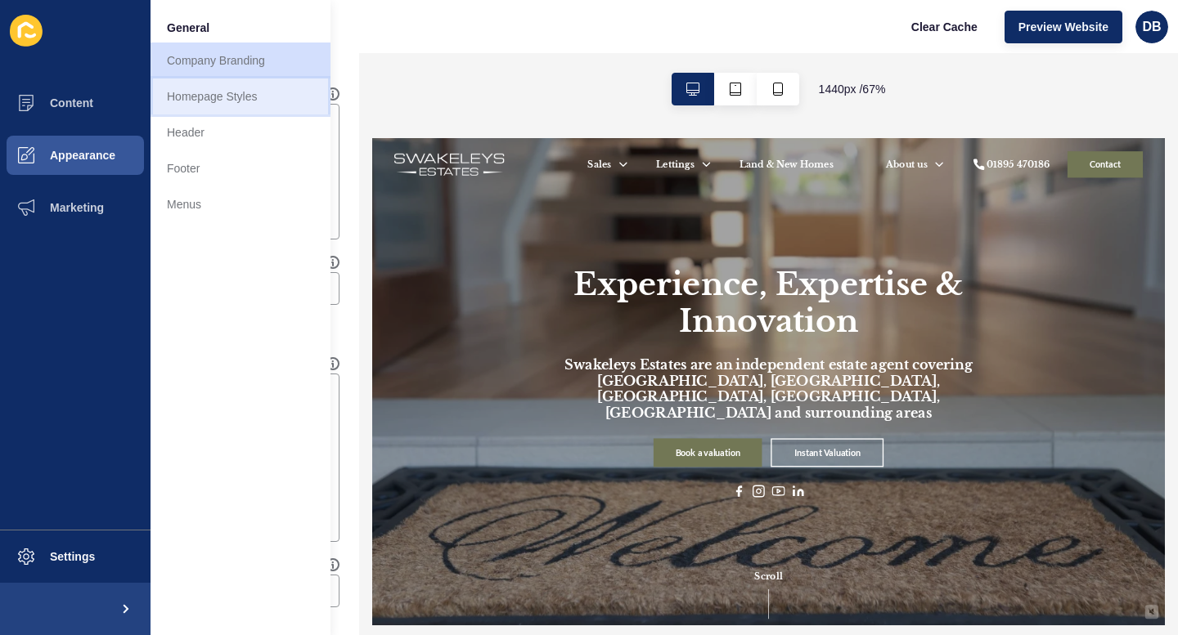
click at [177, 92] on link "Homepage Styles" at bounding box center [240, 97] width 180 height 36
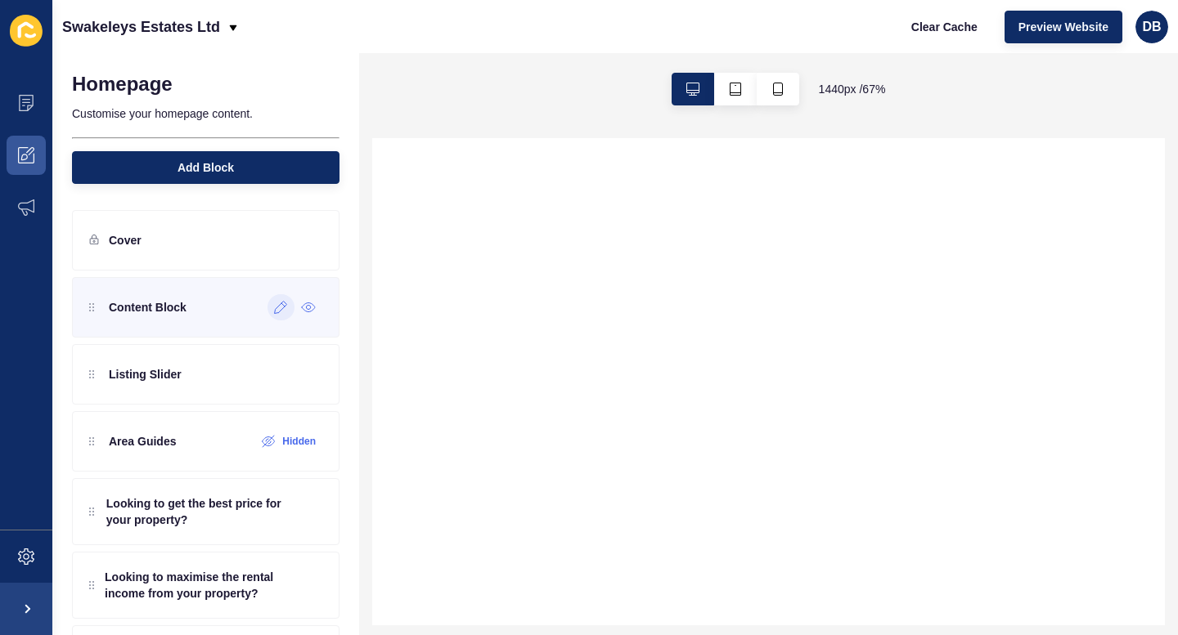
click at [279, 308] on icon at bounding box center [281, 307] width 14 height 13
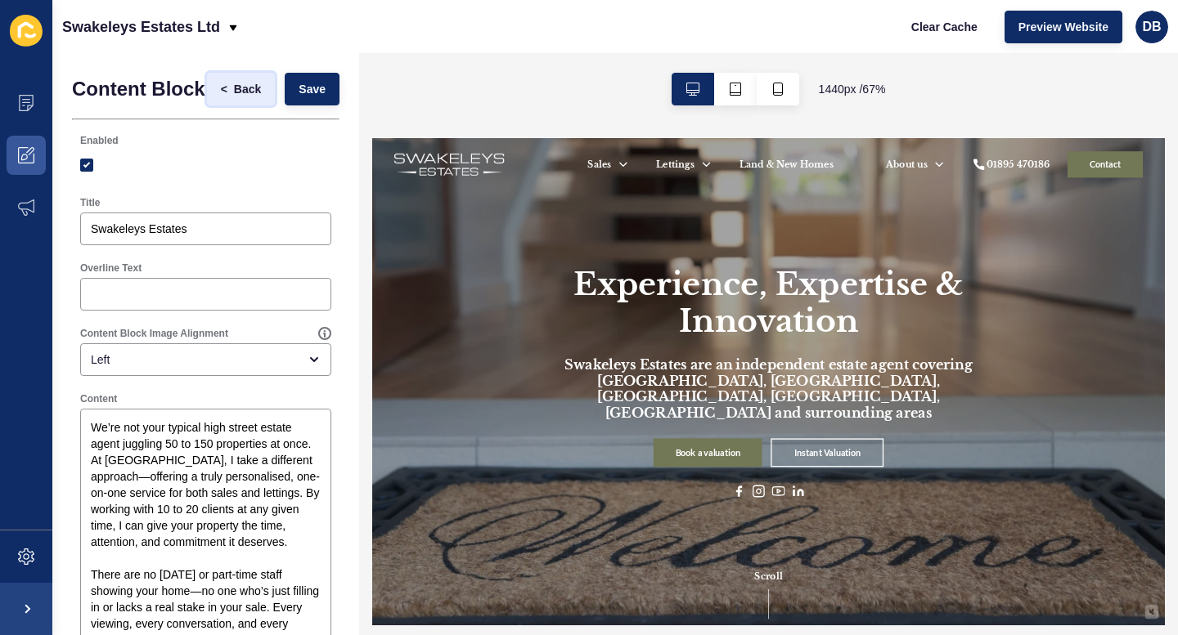
click at [240, 84] on span "Back" at bounding box center [247, 89] width 27 height 16
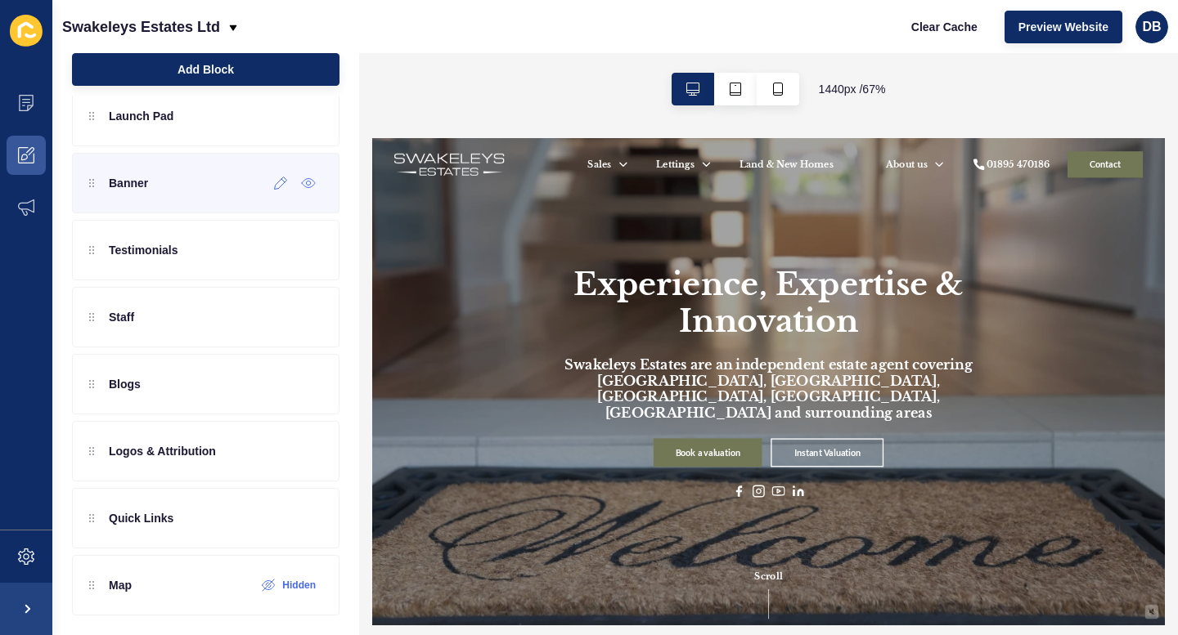
scroll to position [546, 0]
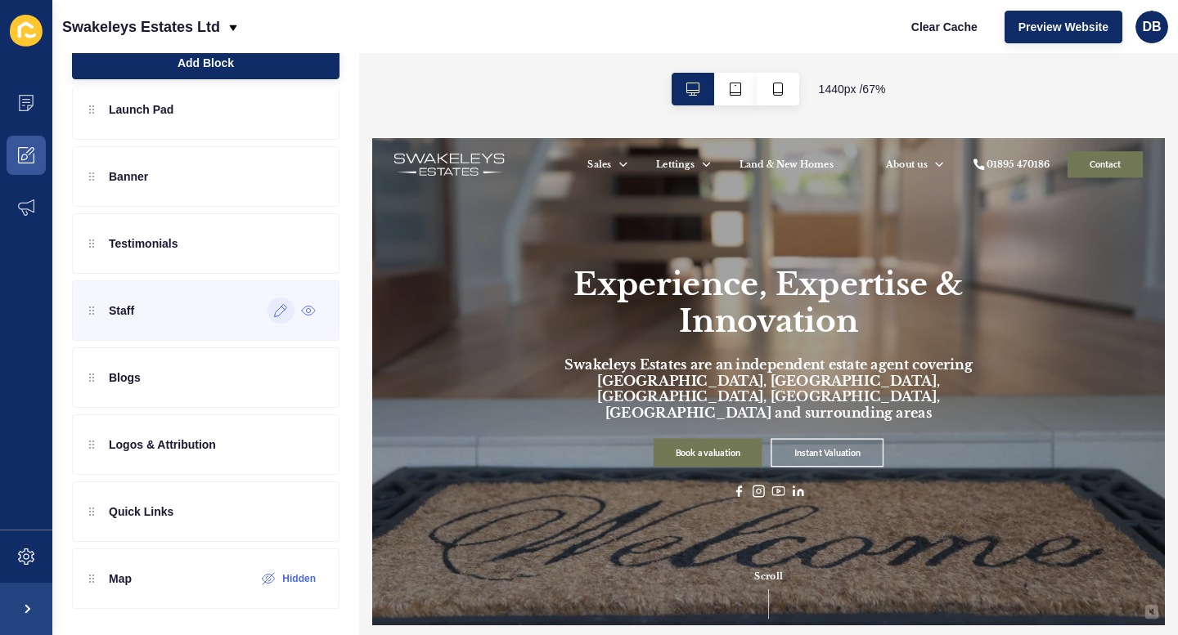
click at [275, 312] on icon at bounding box center [281, 310] width 14 height 13
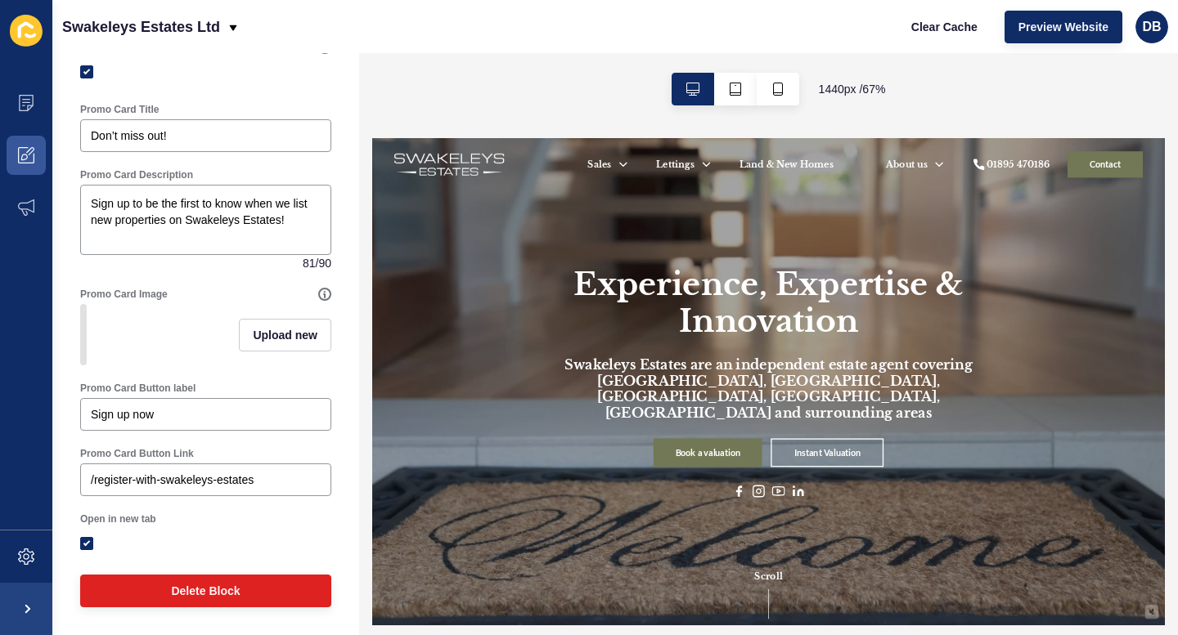
scroll to position [0, 0]
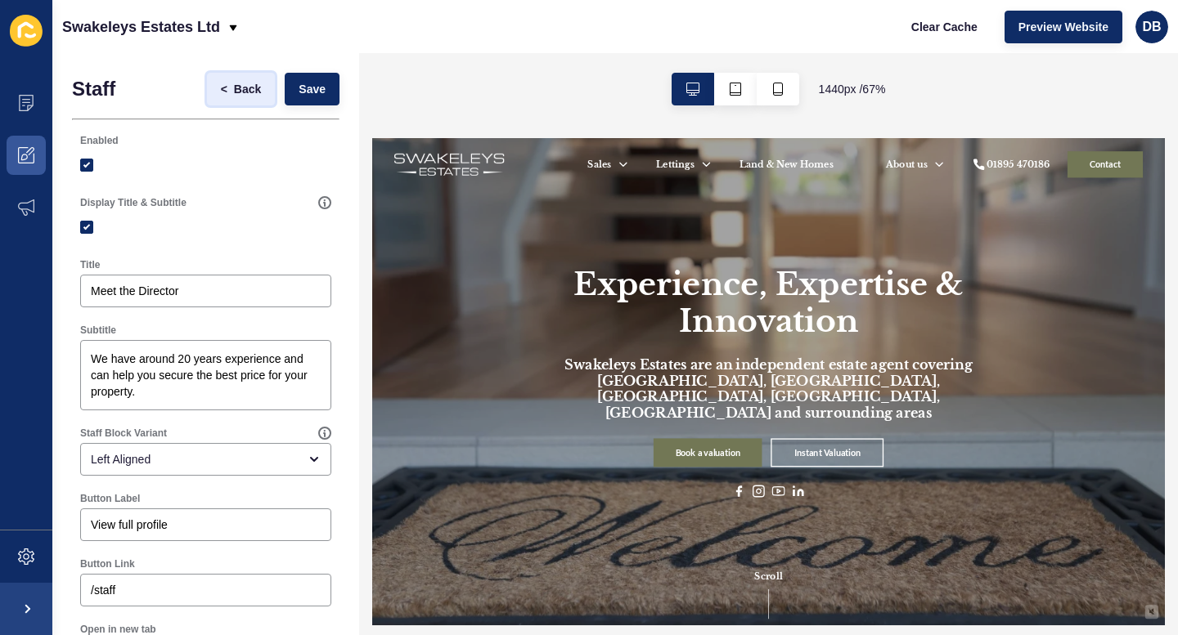
click at [240, 88] on span "Back" at bounding box center [247, 89] width 27 height 16
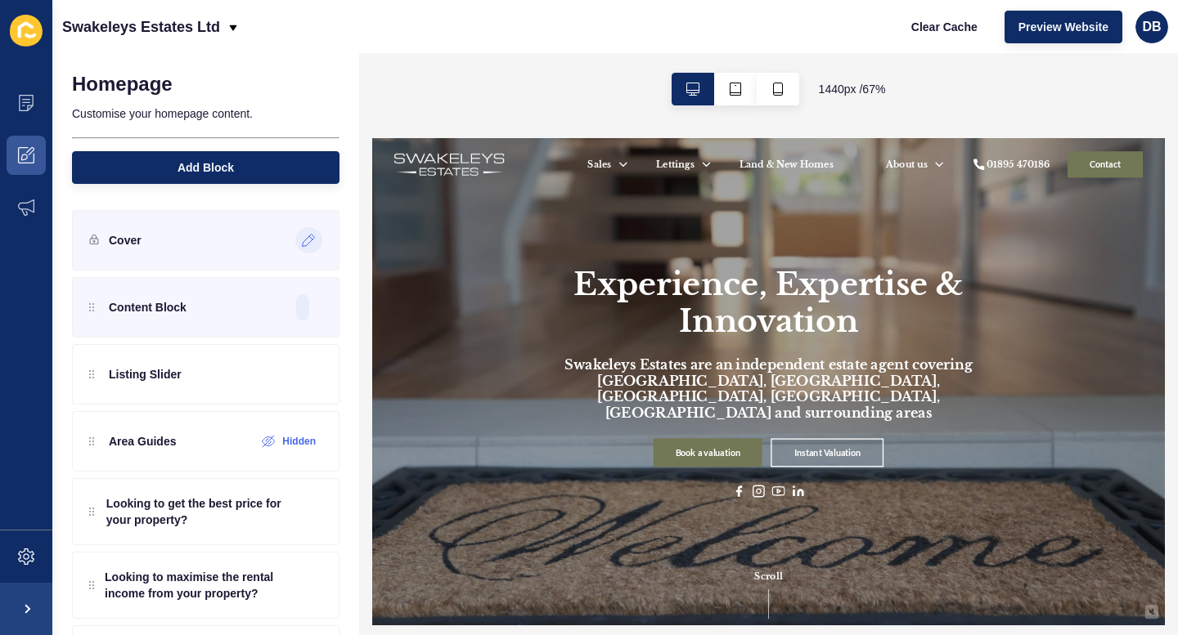
click at [308, 240] on icon at bounding box center [309, 240] width 14 height 13
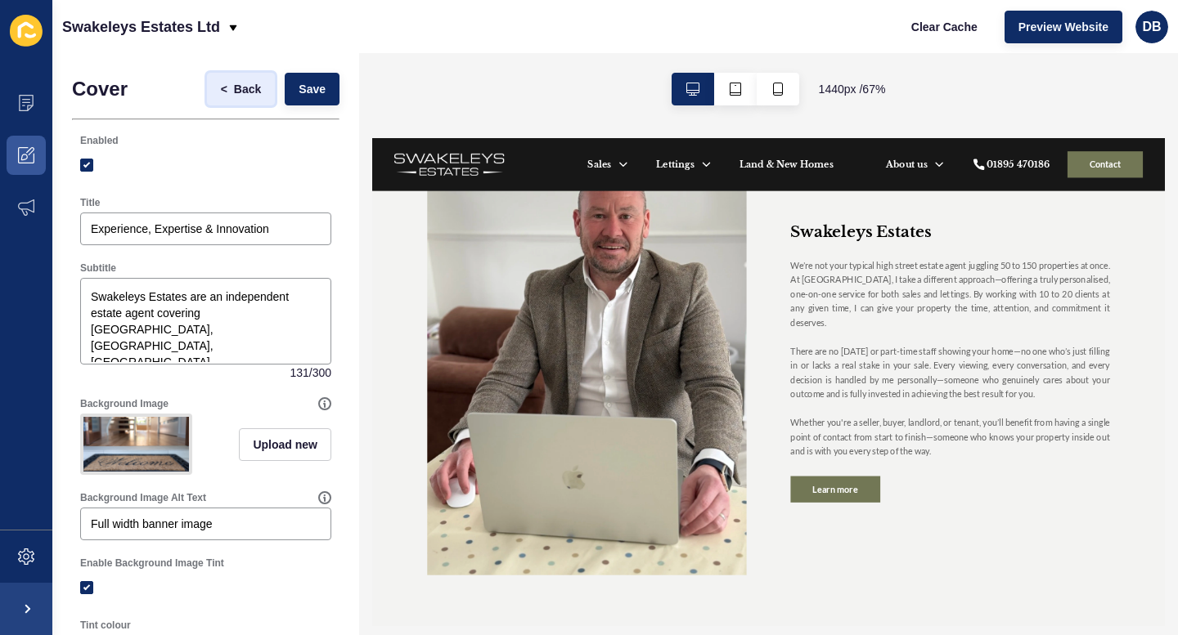
click at [236, 97] on button "< Back" at bounding box center [241, 89] width 69 height 33
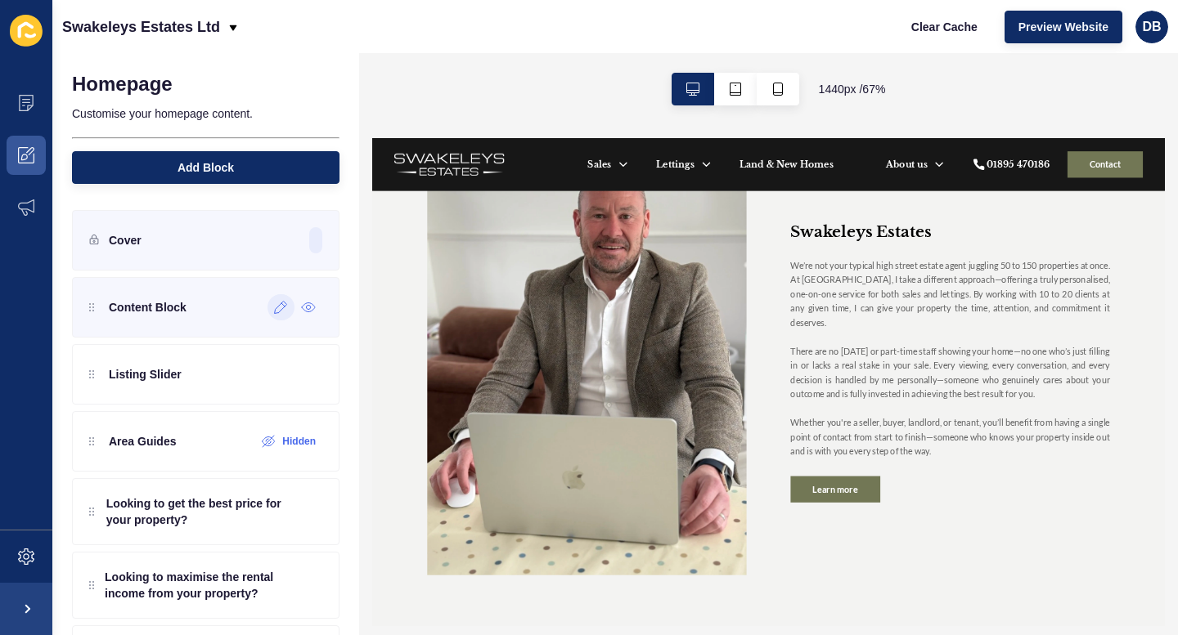
click at [93, 308] on icon at bounding box center [91, 307] width 5 height 8
click at [280, 310] on icon at bounding box center [281, 307] width 14 height 13
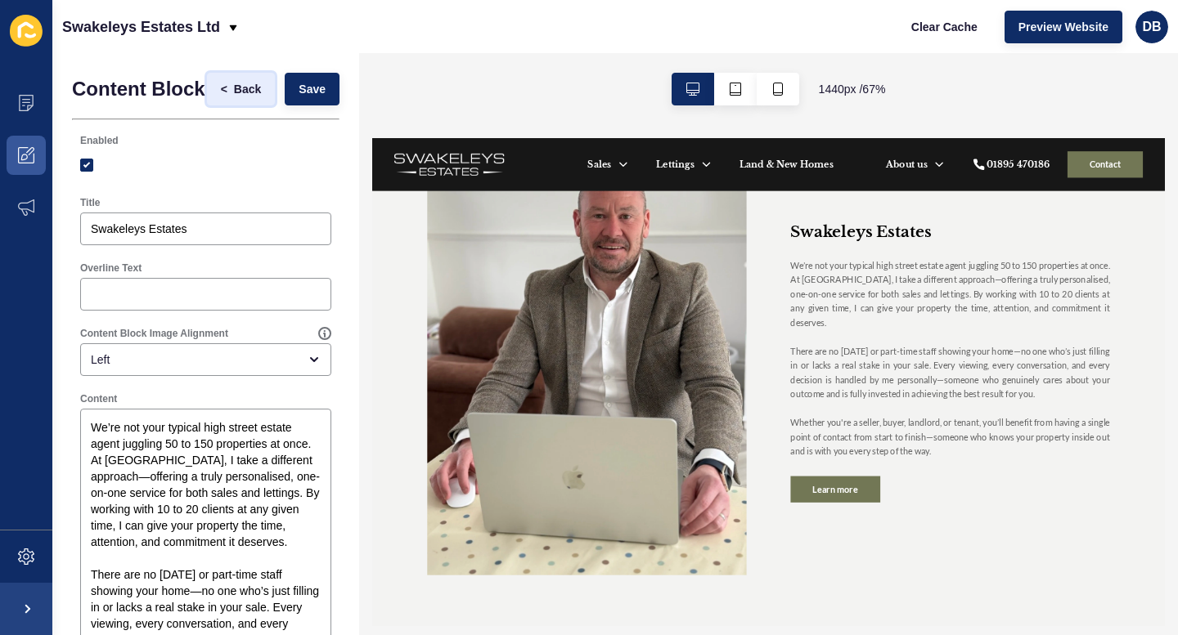
click at [236, 88] on span "Back" at bounding box center [247, 89] width 27 height 16
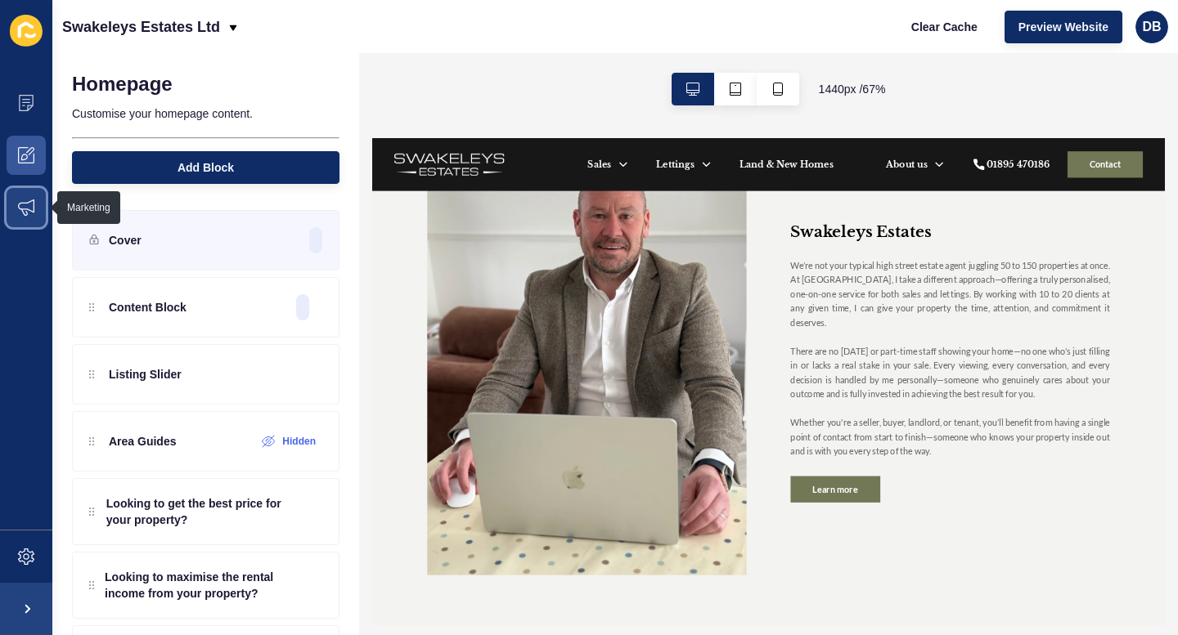
click at [25, 208] on icon at bounding box center [26, 208] width 16 height 16
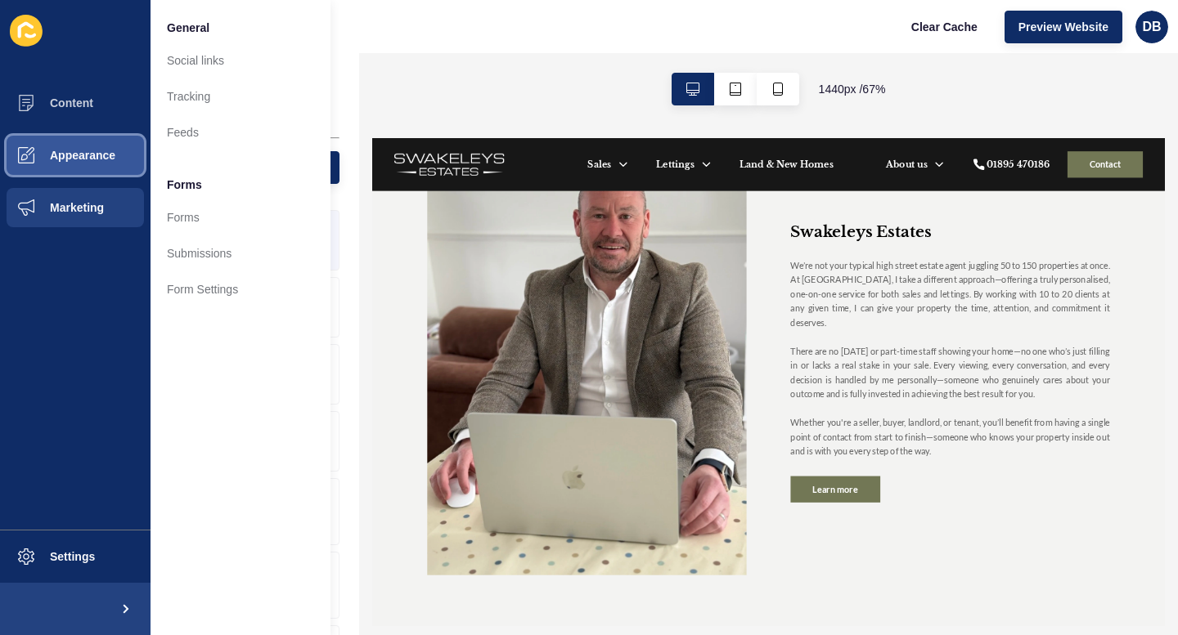
click at [74, 153] on span "Appearance" at bounding box center [57, 155] width 118 height 13
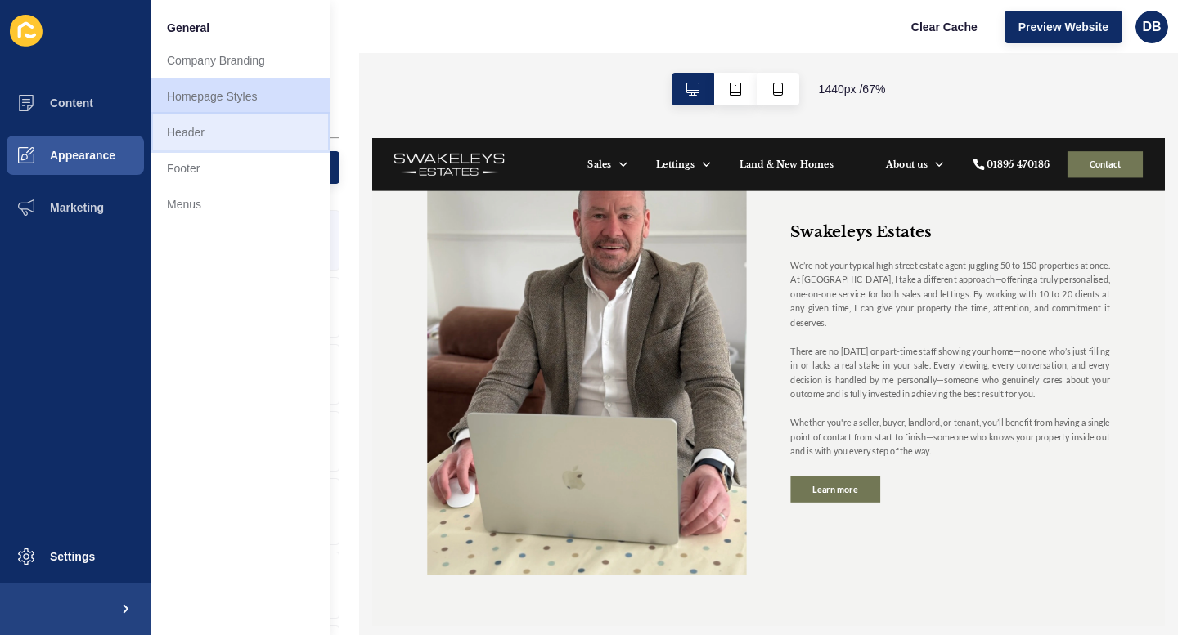
click at [185, 133] on link "Header" at bounding box center [240, 133] width 180 height 36
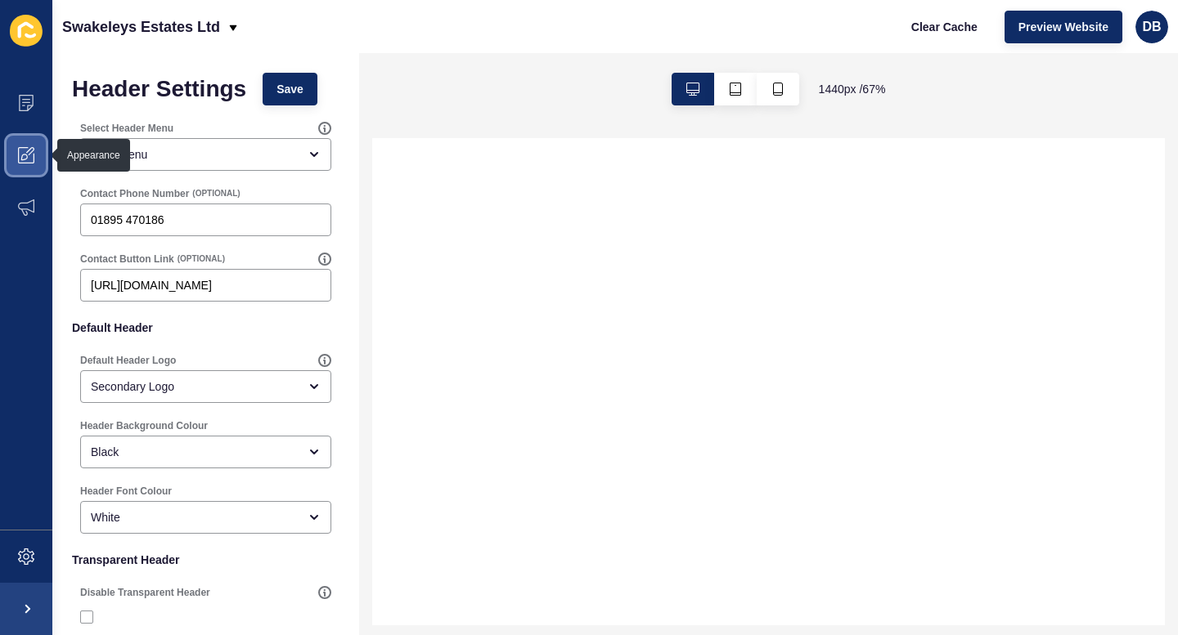
click at [30, 156] on icon at bounding box center [26, 155] width 16 height 16
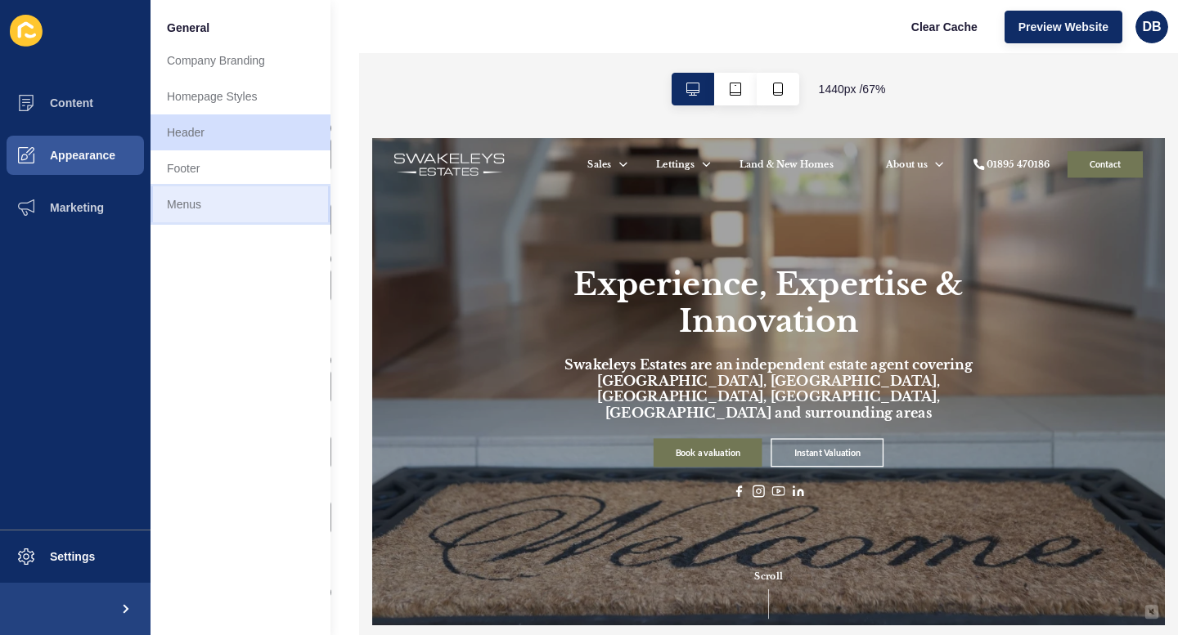
click at [180, 198] on link "Menus" at bounding box center [240, 204] width 180 height 36
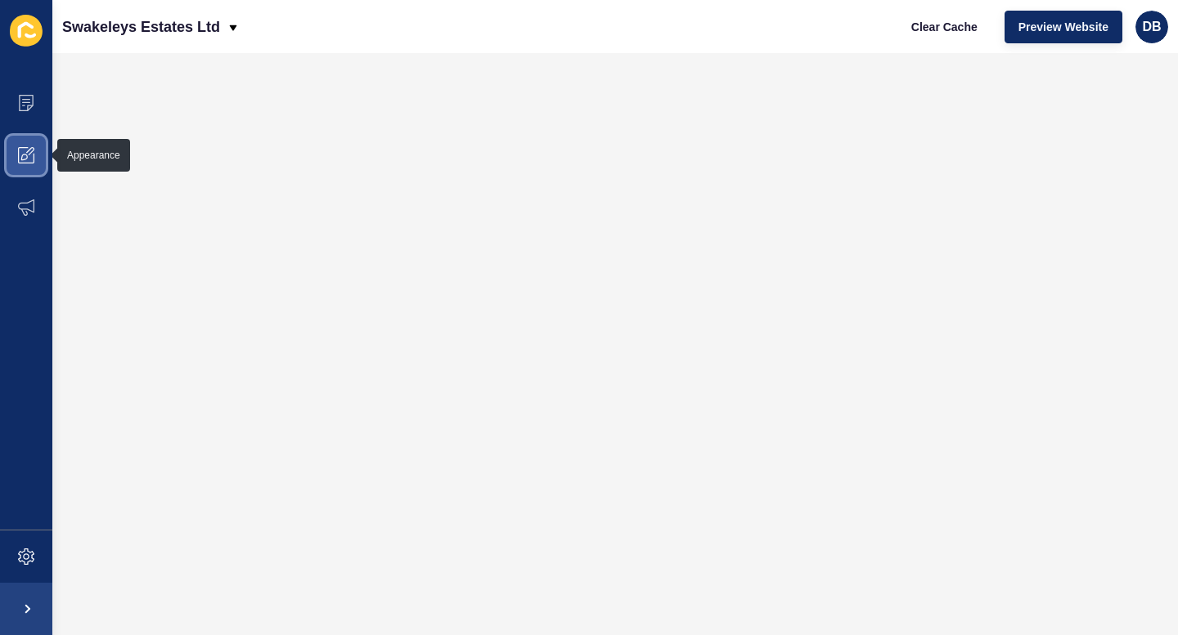
click at [26, 149] on icon at bounding box center [26, 155] width 16 height 16
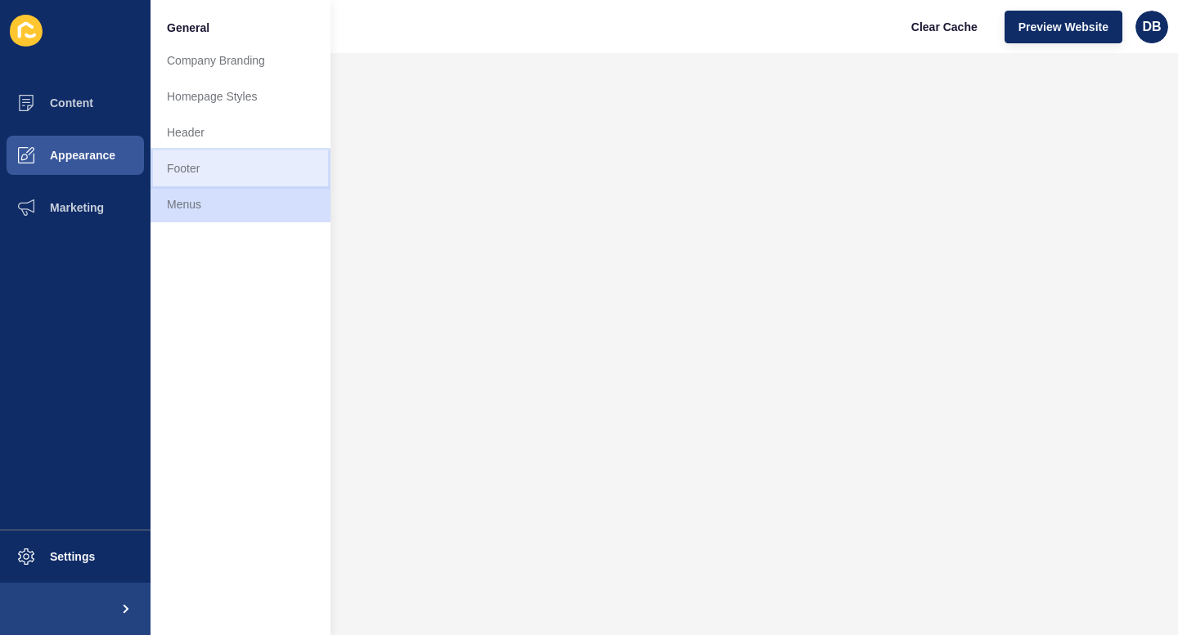
click at [177, 162] on link "Footer" at bounding box center [240, 168] width 180 height 36
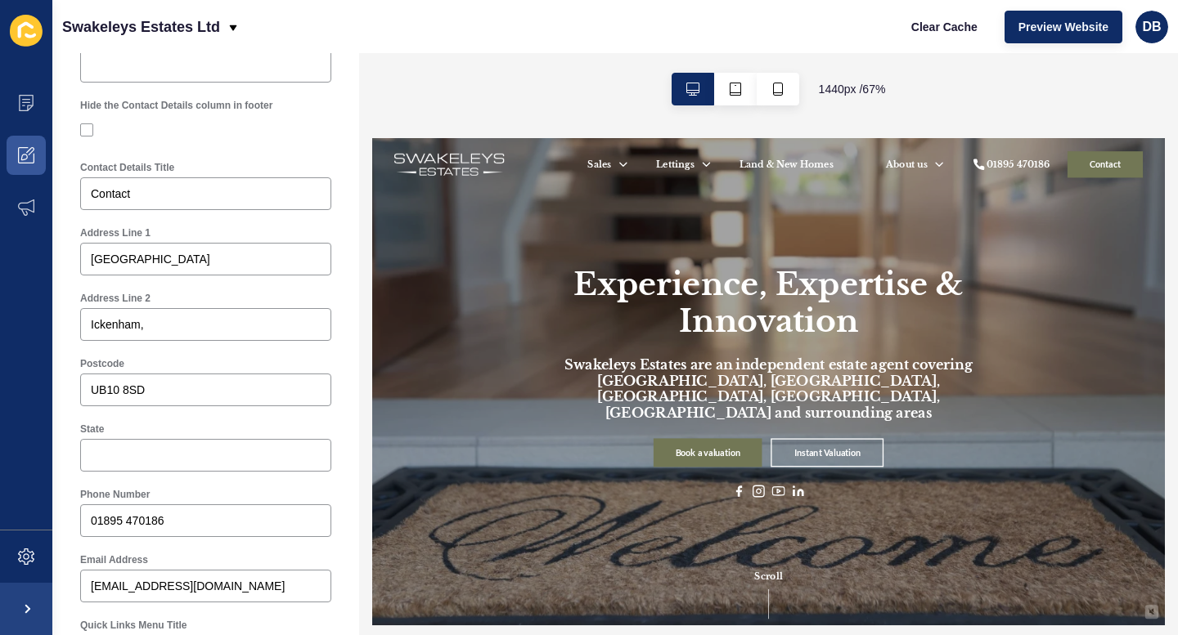
scroll to position [453, 0]
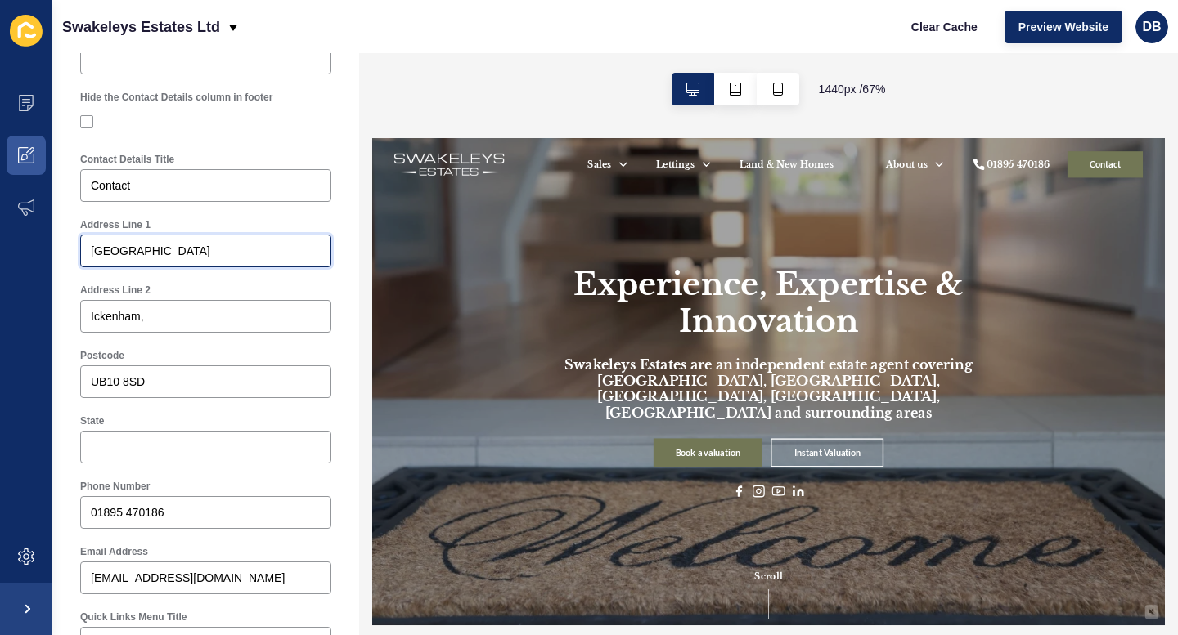
click at [93, 254] on input "[GEOGRAPHIC_DATA]" at bounding box center [206, 251] width 230 height 16
type input "[STREET_ADDRESS]"
click at [404, 29] on div "Swakeleys Estates Ltd Clear Cache Preview Website DB" at bounding box center [614, 26] width 1125 height 53
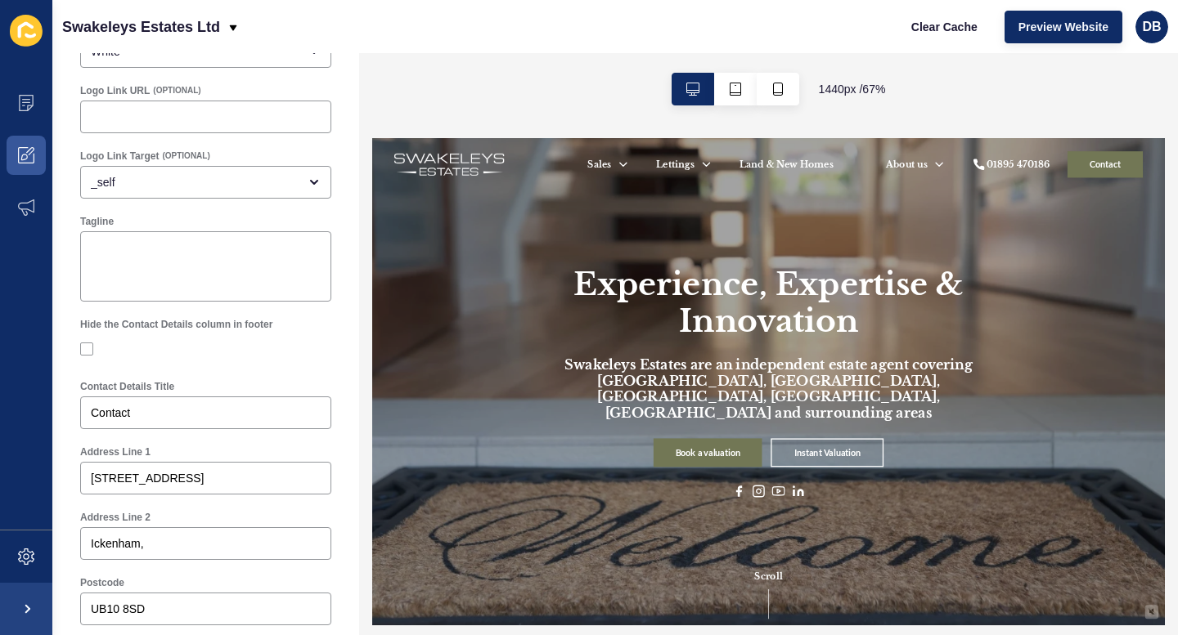
scroll to position [0, 0]
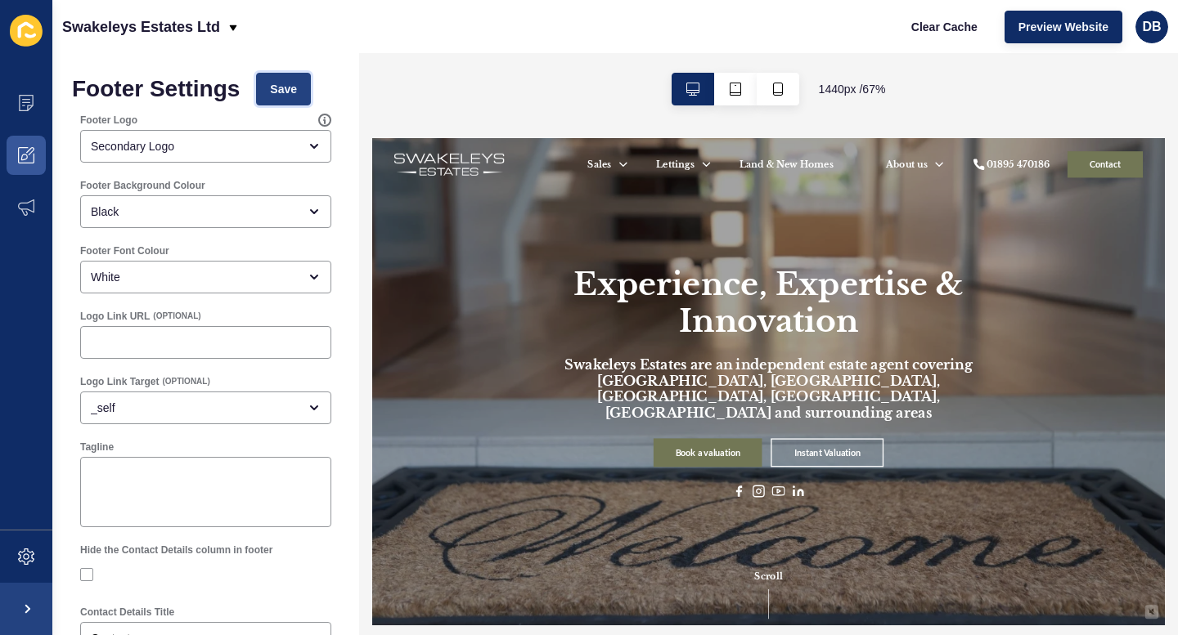
click at [297, 88] on button "Save" at bounding box center [283, 89] width 55 height 33
click at [933, 27] on span "Clear Cache" at bounding box center [944, 27] width 66 height 16
